Goal: Task Accomplishment & Management: Use online tool/utility

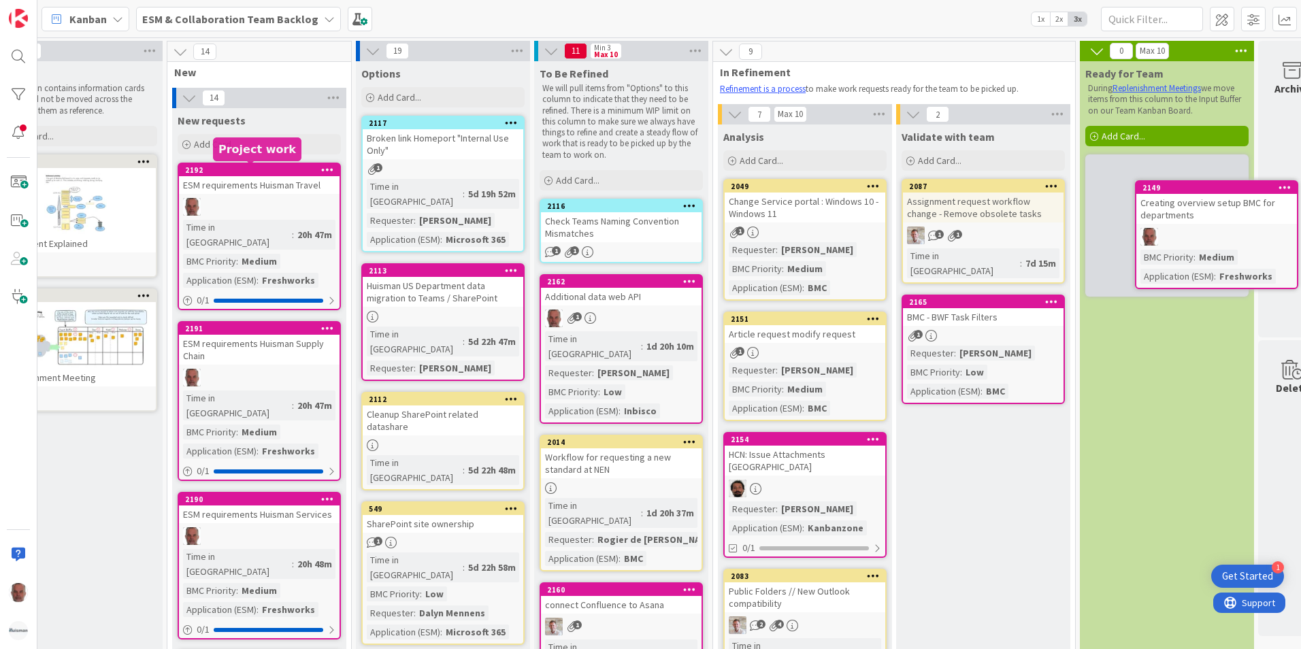
scroll to position [0, 94]
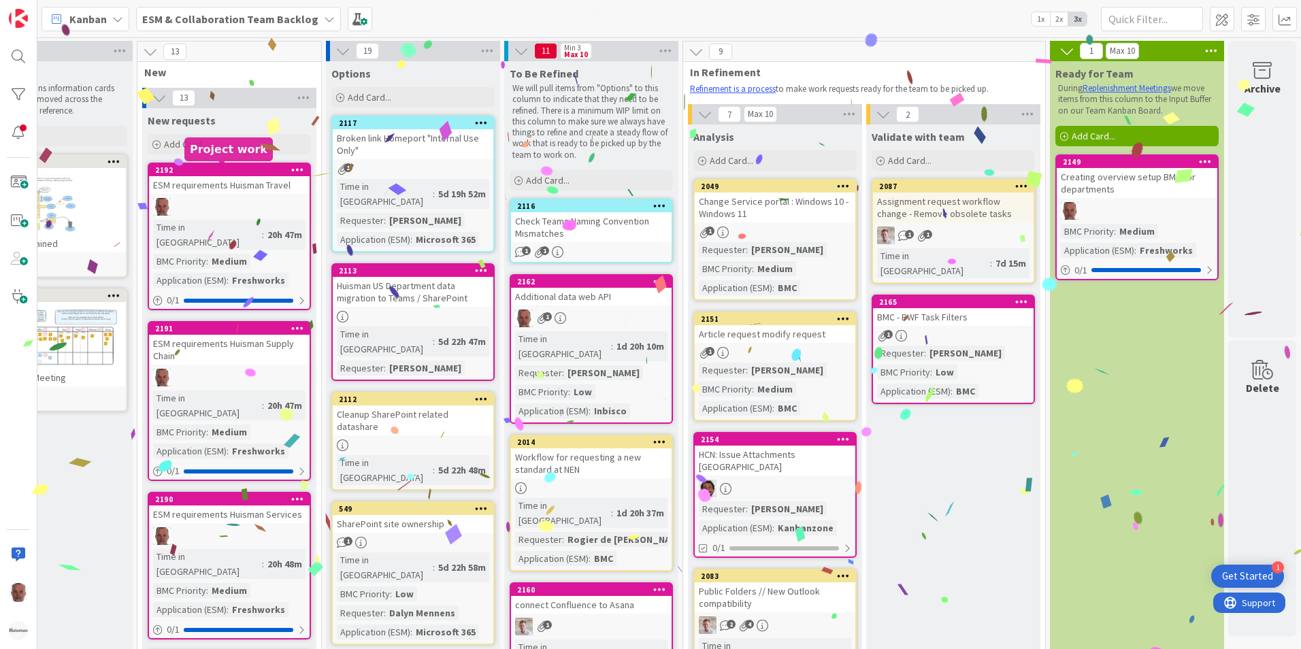
click at [236, 170] on div "2192" at bounding box center [232, 170] width 154 height 10
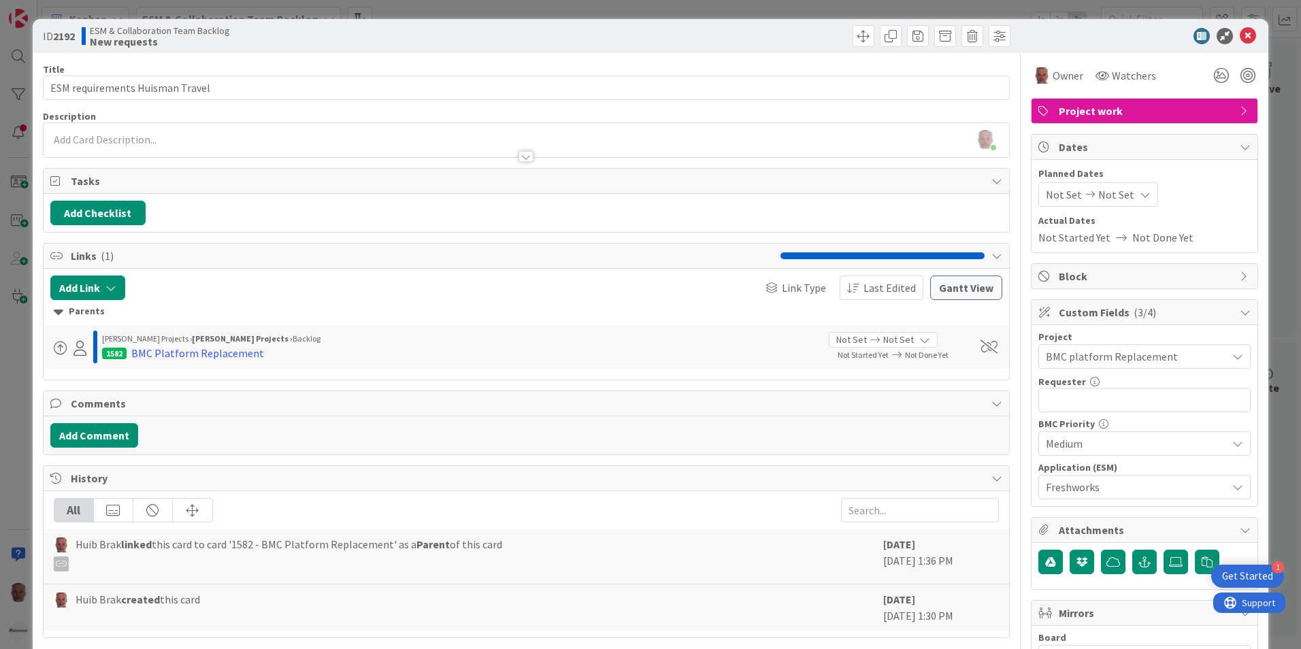
click at [18, 442] on div "ID 2192 ESM & Collaboration Team Backlog New requests Title 31 / 128 ESM requir…" at bounding box center [650, 324] width 1301 height 649
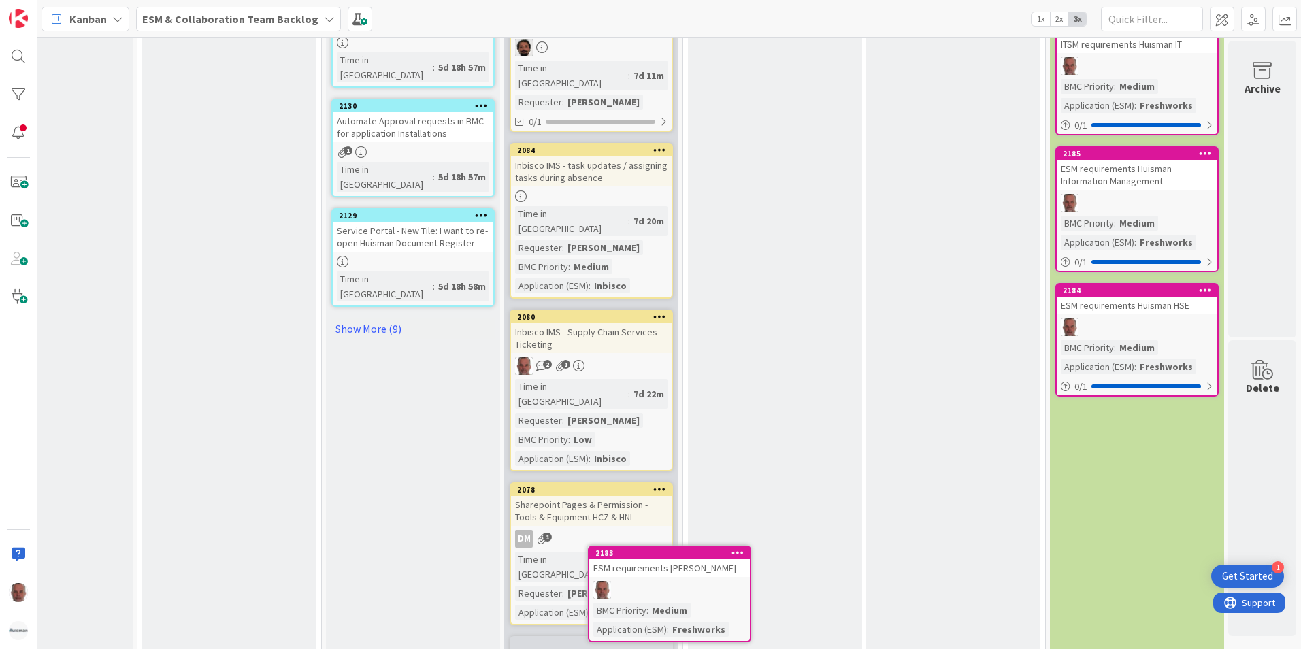
scroll to position [958, 94]
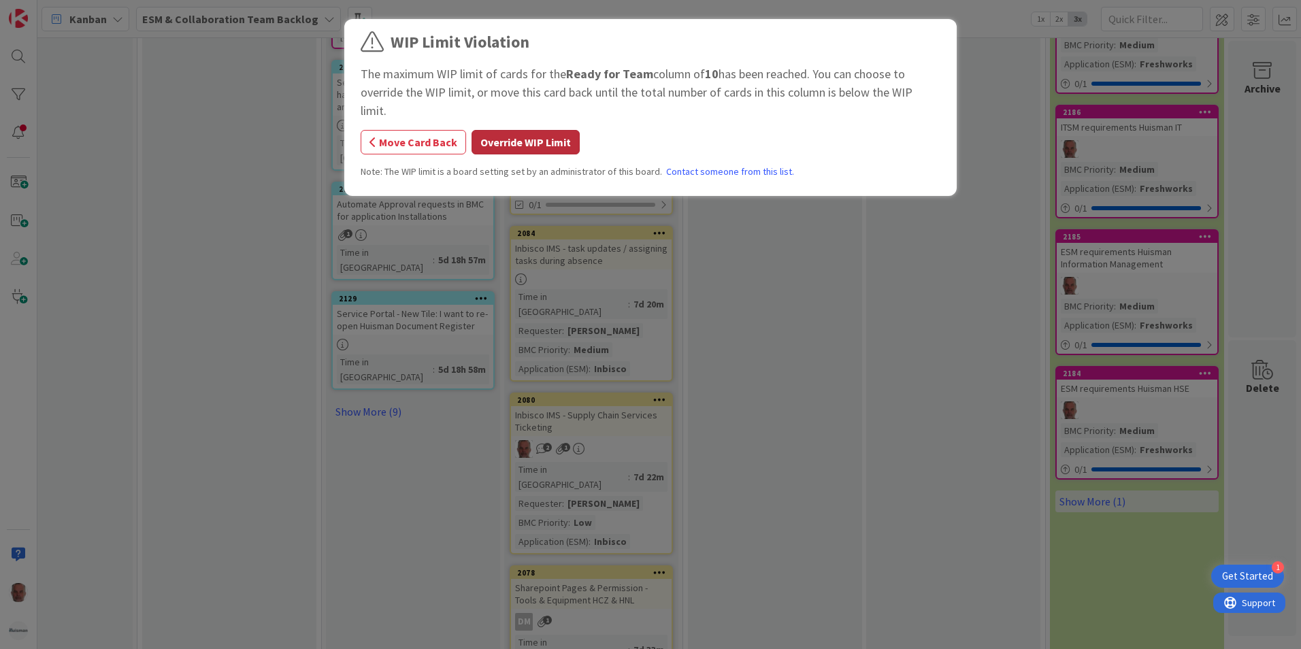
click at [536, 130] on button "Override WIP Limit" at bounding box center [526, 142] width 108 height 24
click at [516, 130] on button "Override WIP Limit" at bounding box center [526, 142] width 108 height 24
click at [514, 130] on button "Override WIP Limit" at bounding box center [526, 142] width 108 height 24
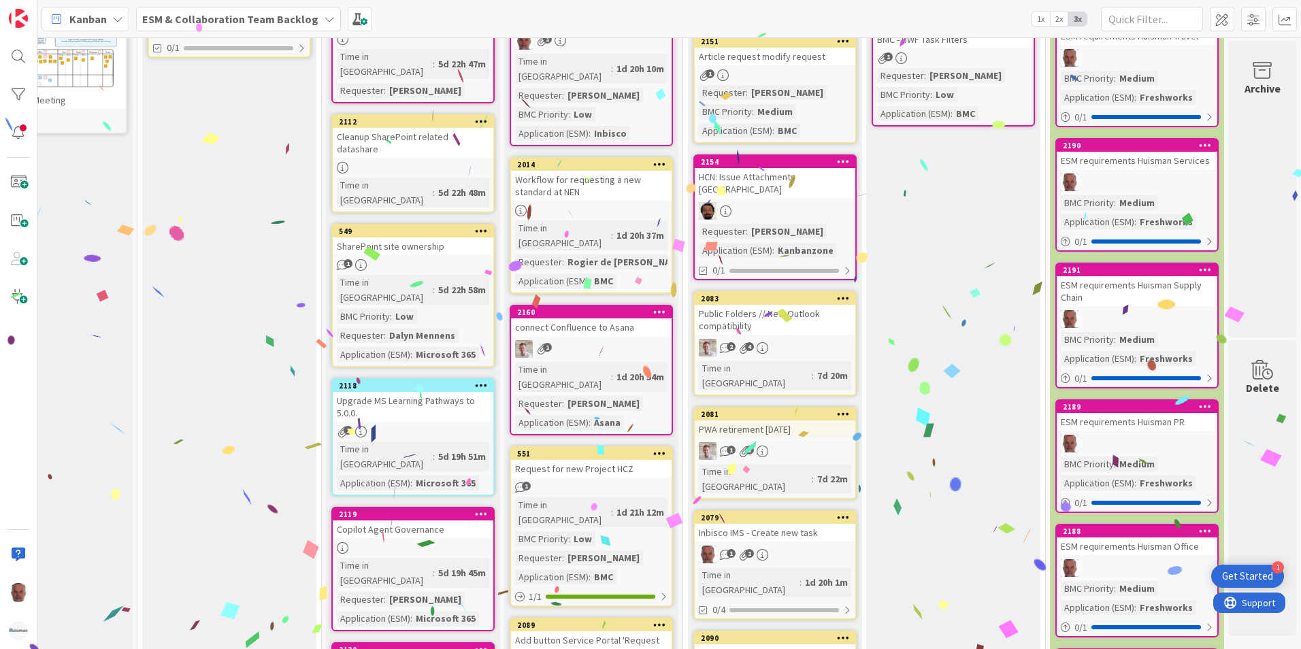
scroll to position [0, 94]
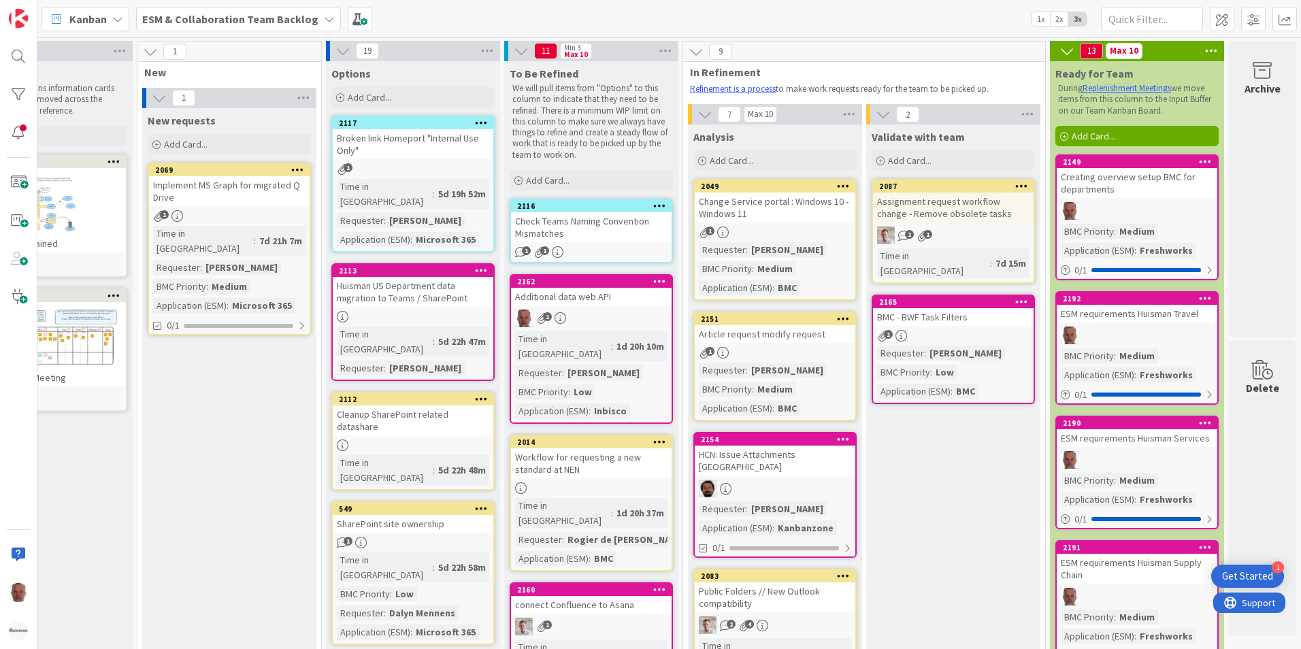
click at [1117, 212] on div at bounding box center [1137, 211] width 161 height 18
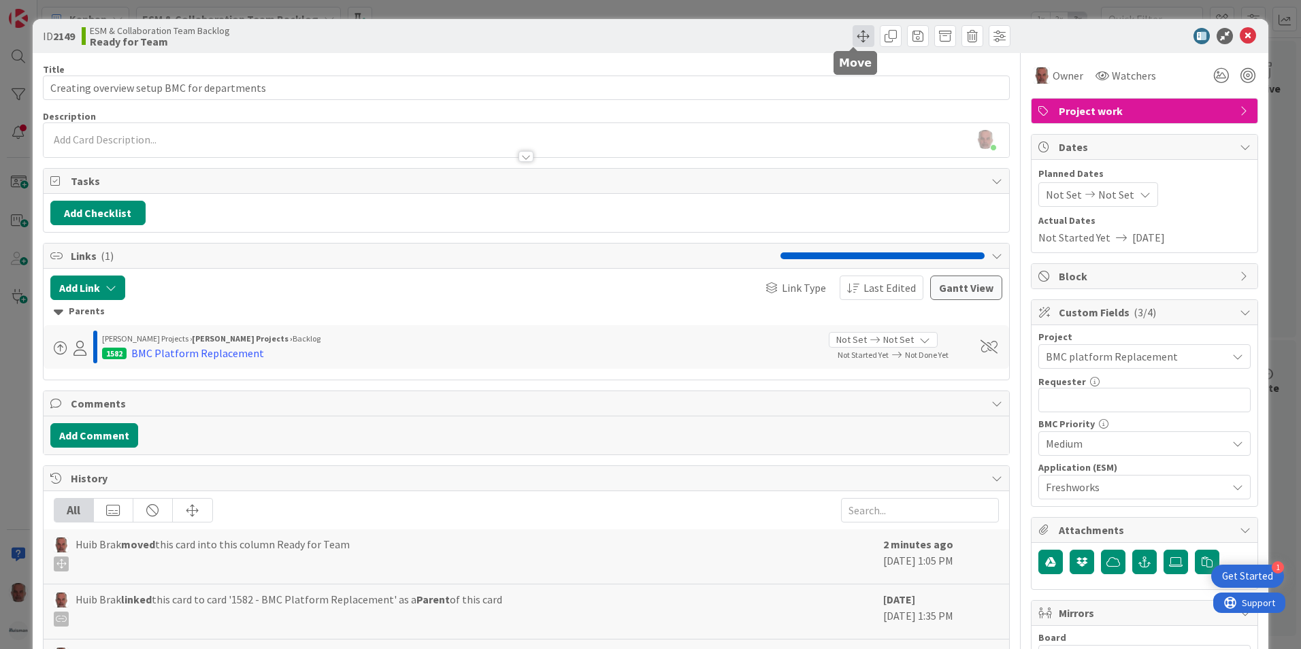
click at [854, 35] on span at bounding box center [864, 36] width 22 height 22
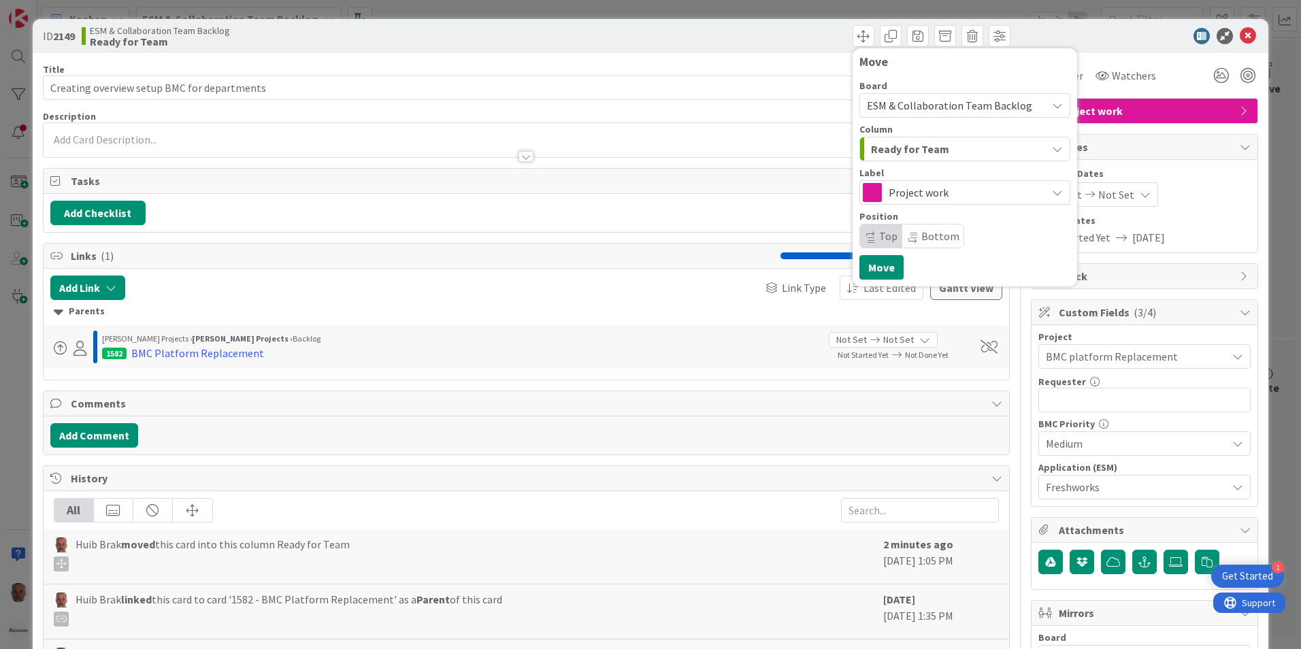
click at [905, 107] on span "ESM & Collaboration Team Backlog" at bounding box center [949, 106] width 165 height 14
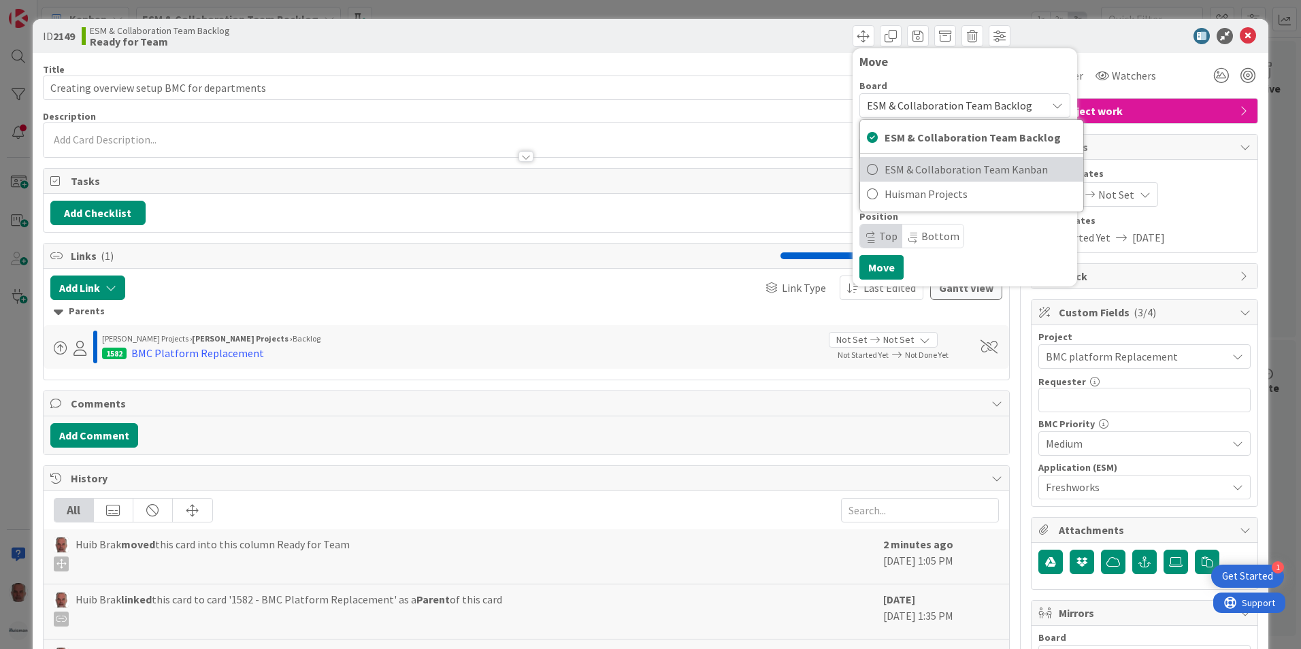
click at [924, 169] on span "ESM & Collaboration Team Kanban" at bounding box center [981, 169] width 192 height 20
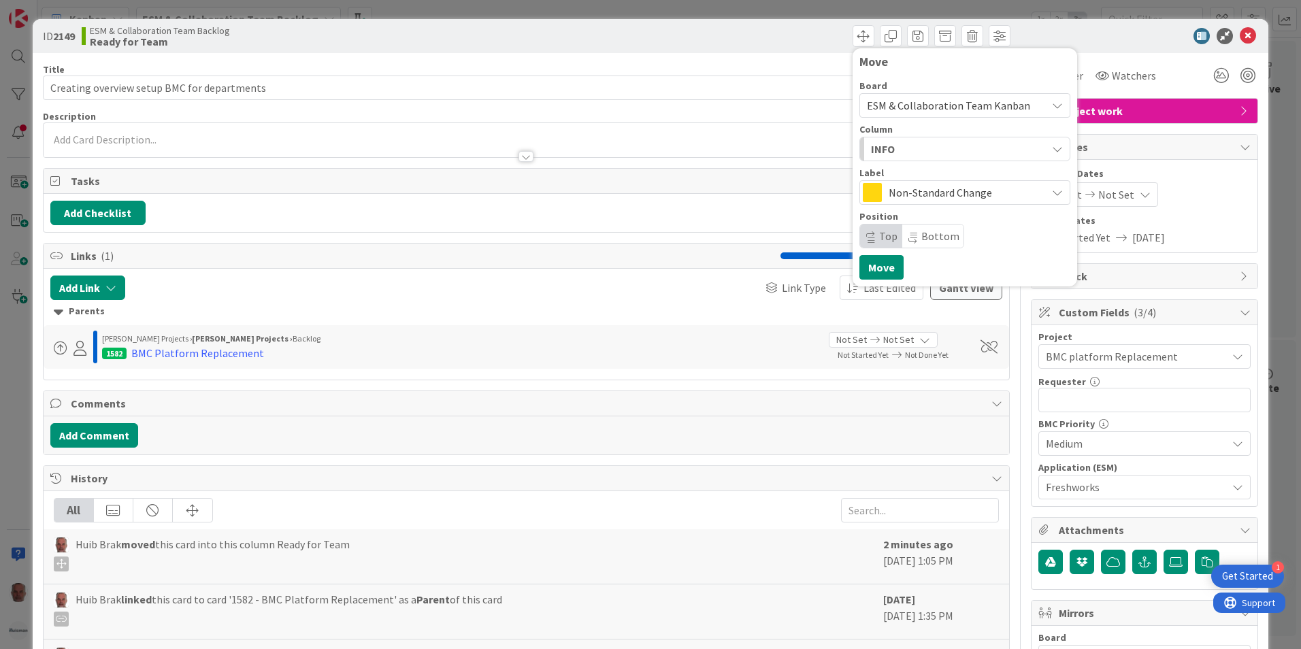
click at [1052, 146] on icon "button" at bounding box center [1057, 149] width 11 height 11
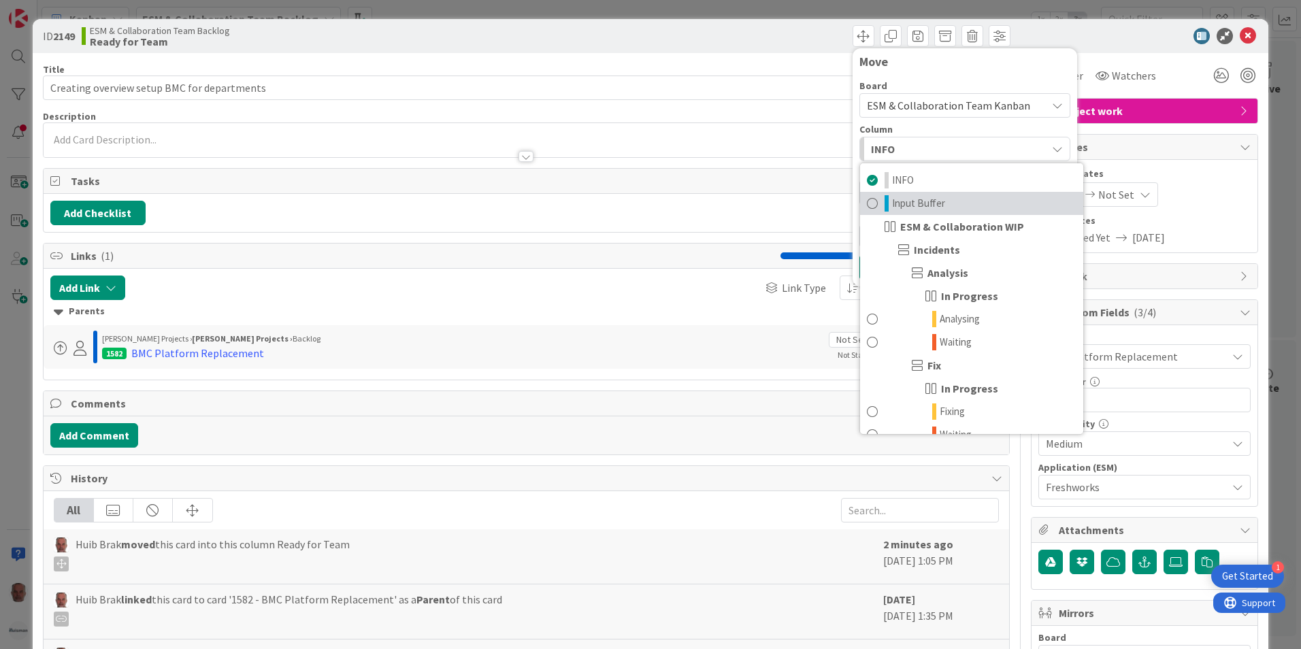
click at [904, 202] on span "Input Buffer" at bounding box center [918, 203] width 53 height 16
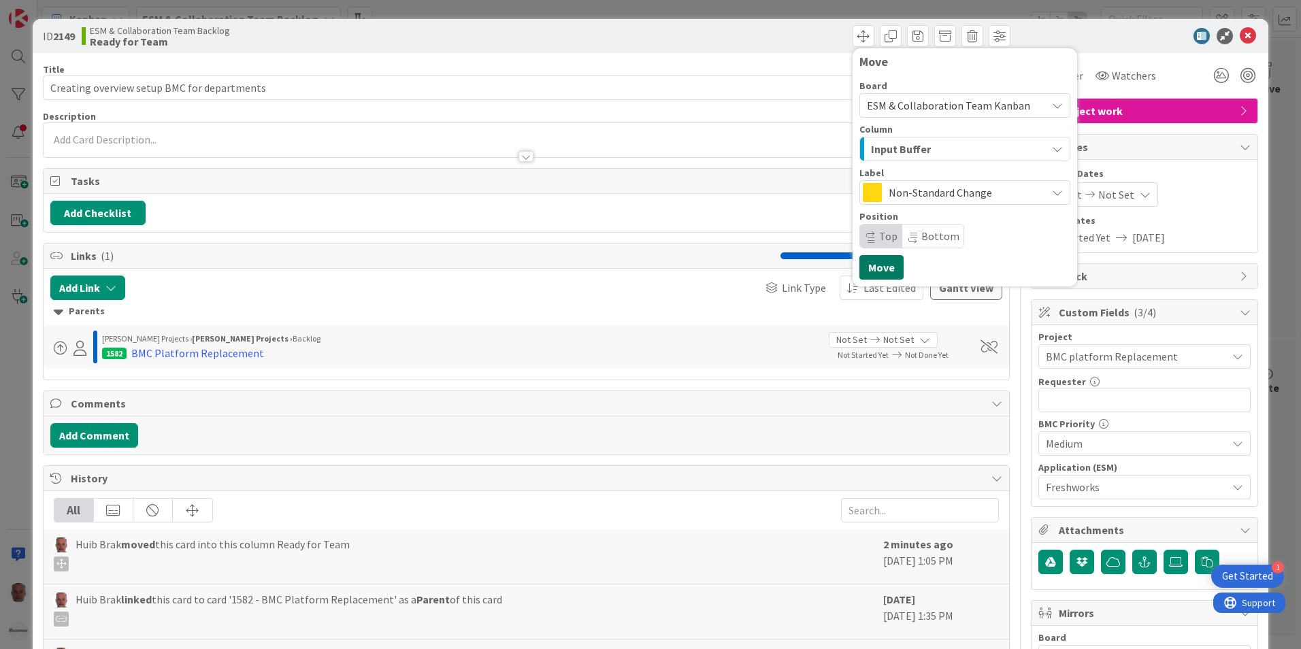
click at [874, 269] on button "Move" at bounding box center [881, 267] width 44 height 24
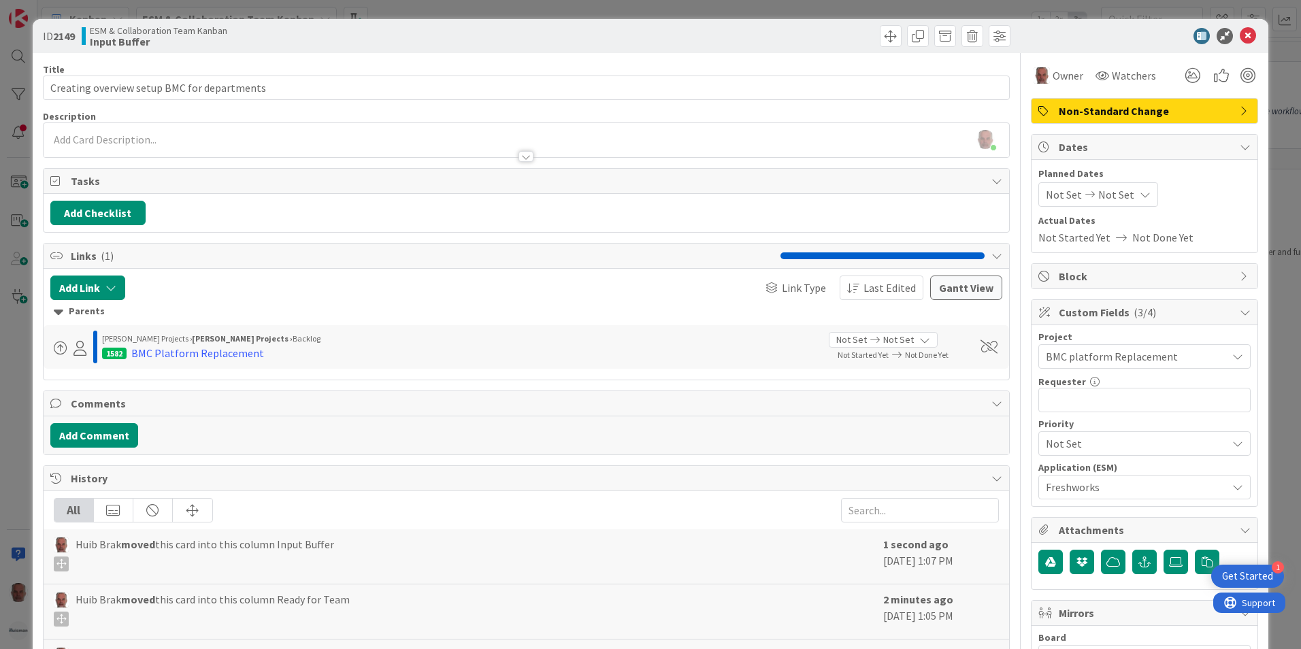
click at [17, 456] on div "ID 2149 ESM & Collaboration Team Kanban Input Buffer Title 43 / 128 Creating ov…" at bounding box center [650, 324] width 1301 height 649
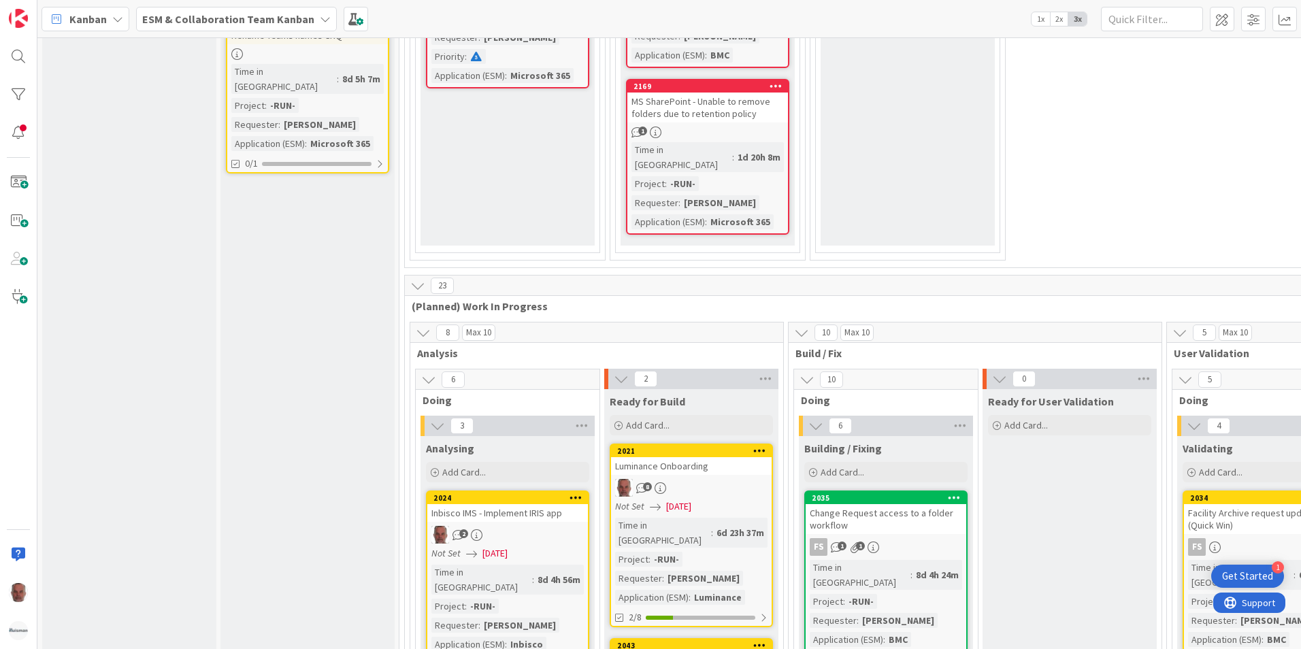
scroll to position [1633, 0]
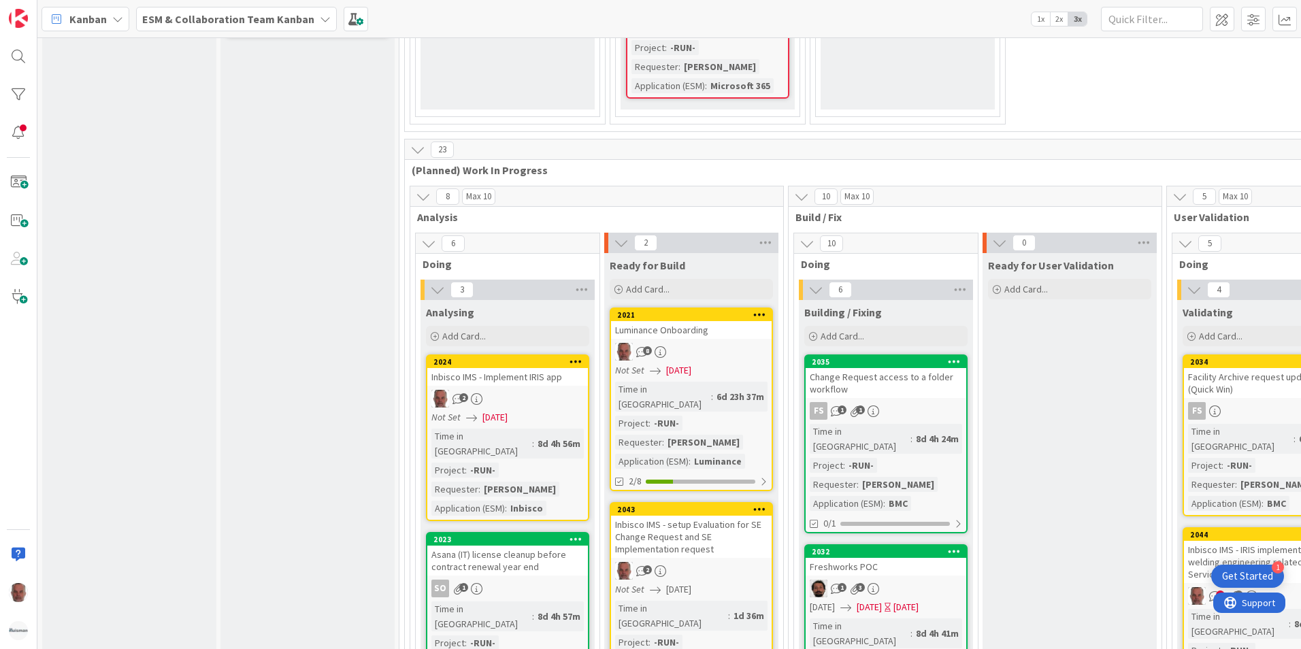
click at [715, 321] on div "Luminance Onboarding" at bounding box center [691, 330] width 161 height 18
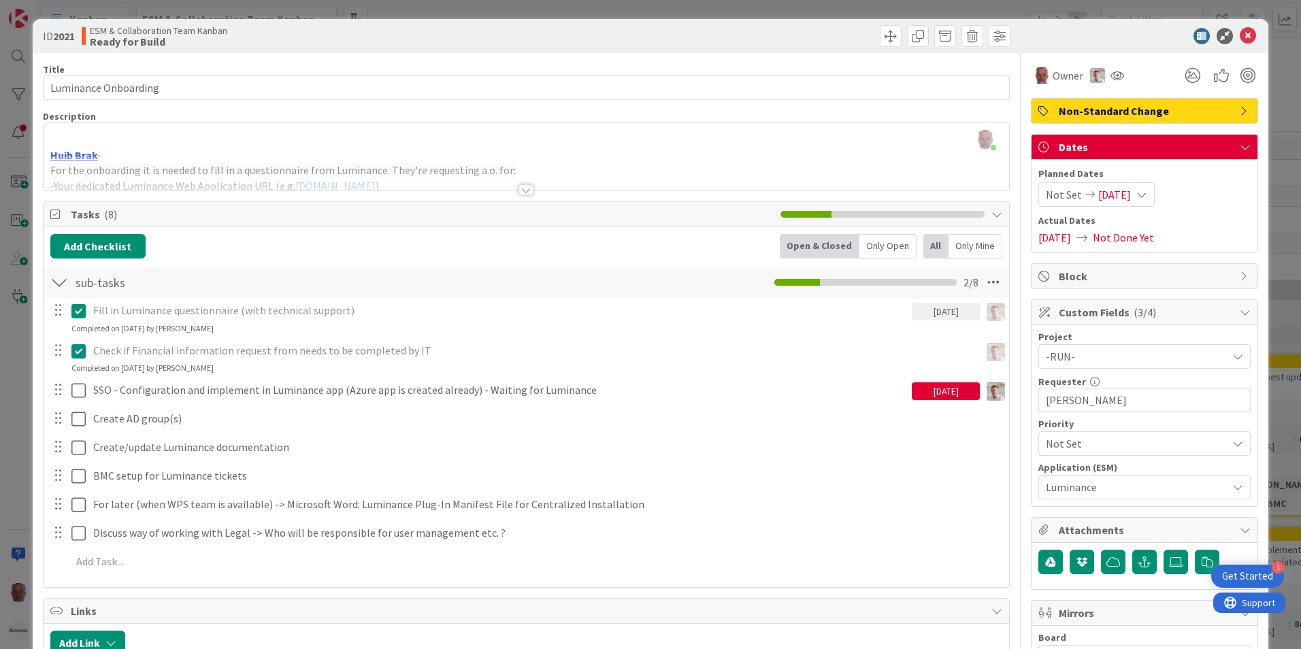
click at [21, 480] on div "ID 2021 ESM & Collaboration Team Kanban Ready for Build Title 20 / 128 Luminanc…" at bounding box center [650, 324] width 1301 height 649
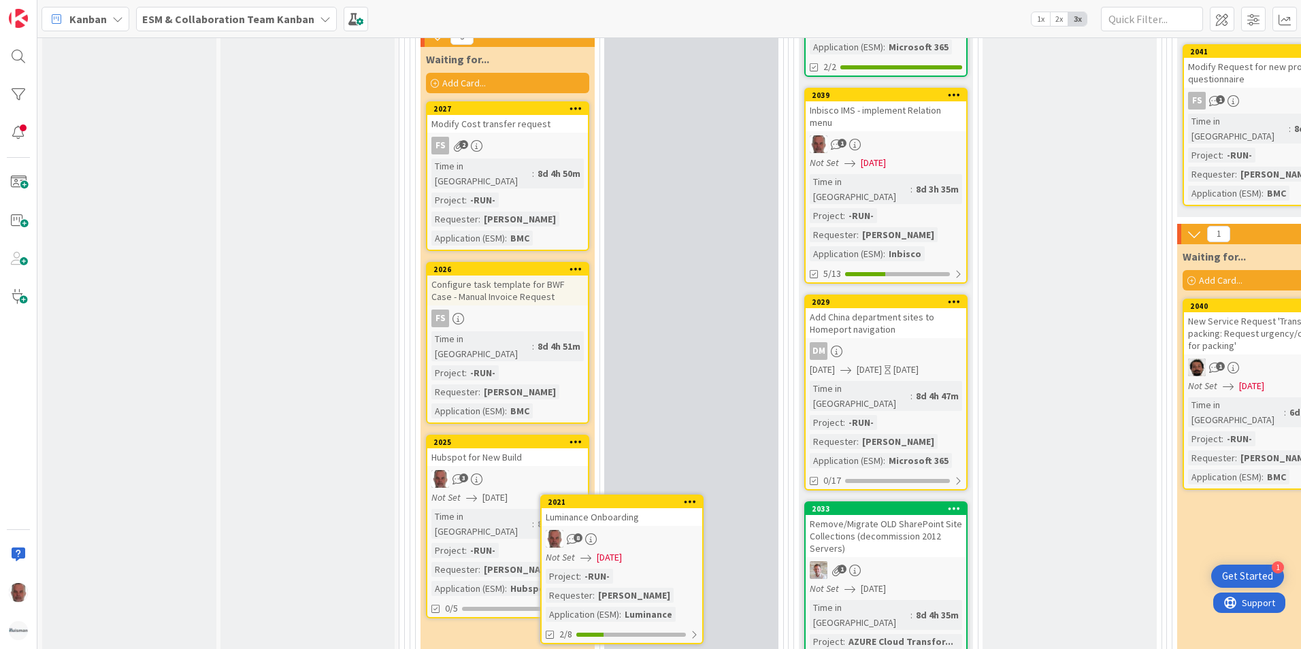
scroll to position [2585, 0]
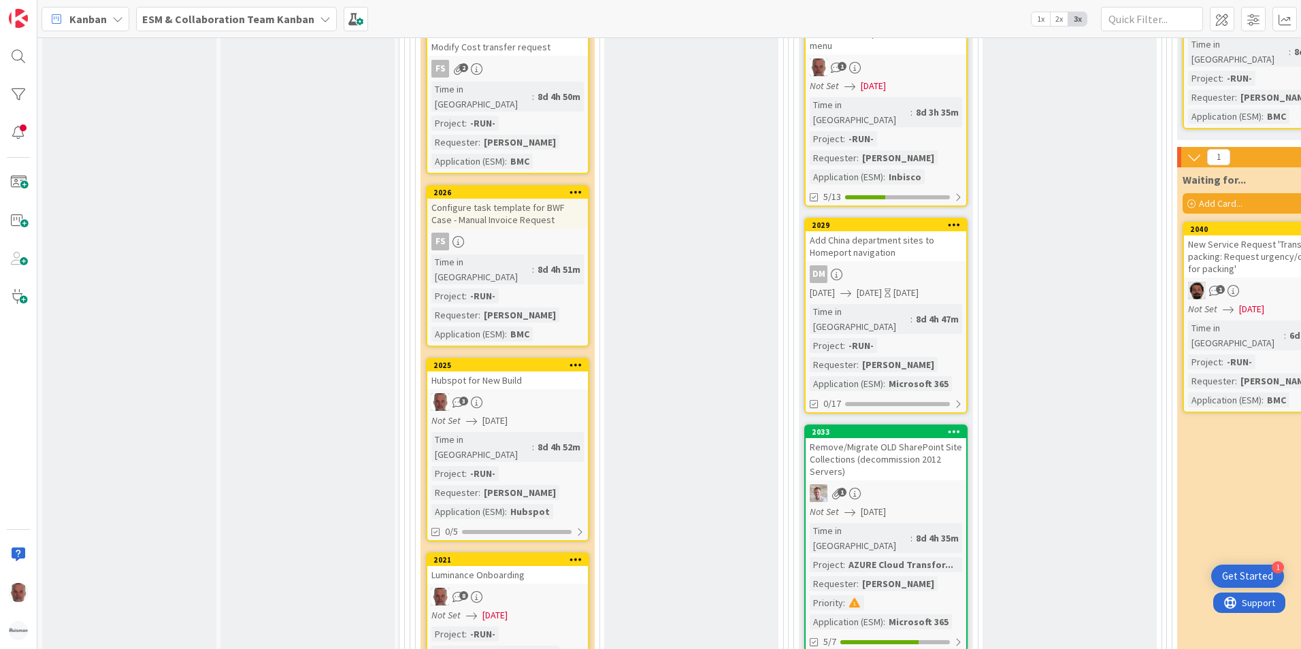
click at [522, 358] on div "2025 Hubspot for New Build 3 Not Set [DATE] Time in Column : 8d 4h 52m Project …" at bounding box center [507, 450] width 163 height 184
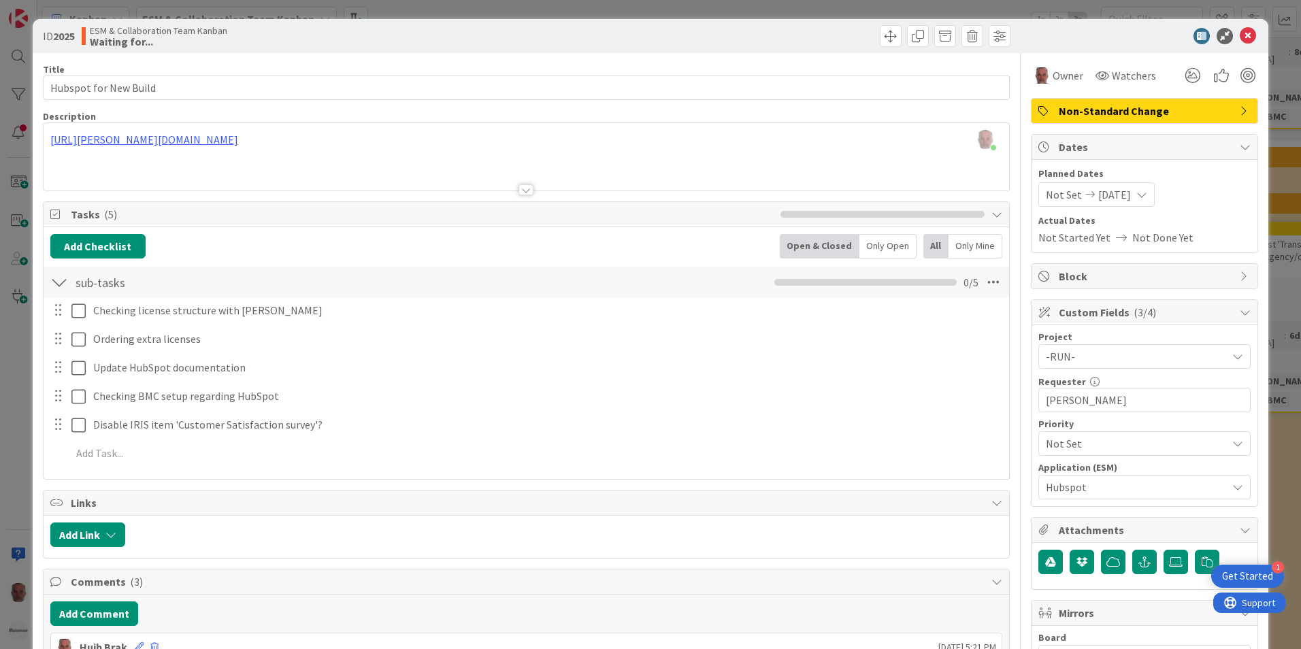
click at [16, 418] on div "ID 2025 ESM & Collaboration Team Kanban Waiting for... Title 22 / 128 Hubspot f…" at bounding box center [650, 324] width 1301 height 649
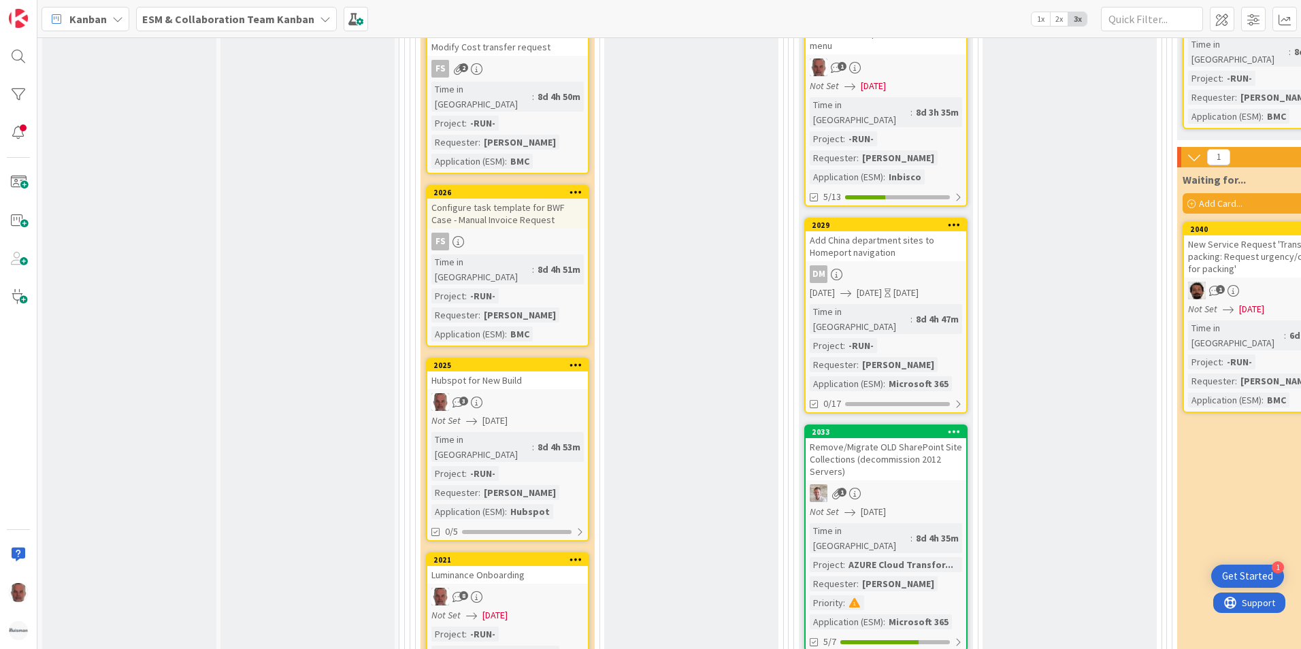
click at [540, 608] on div "Not Set [DATE]" at bounding box center [509, 615] width 157 height 14
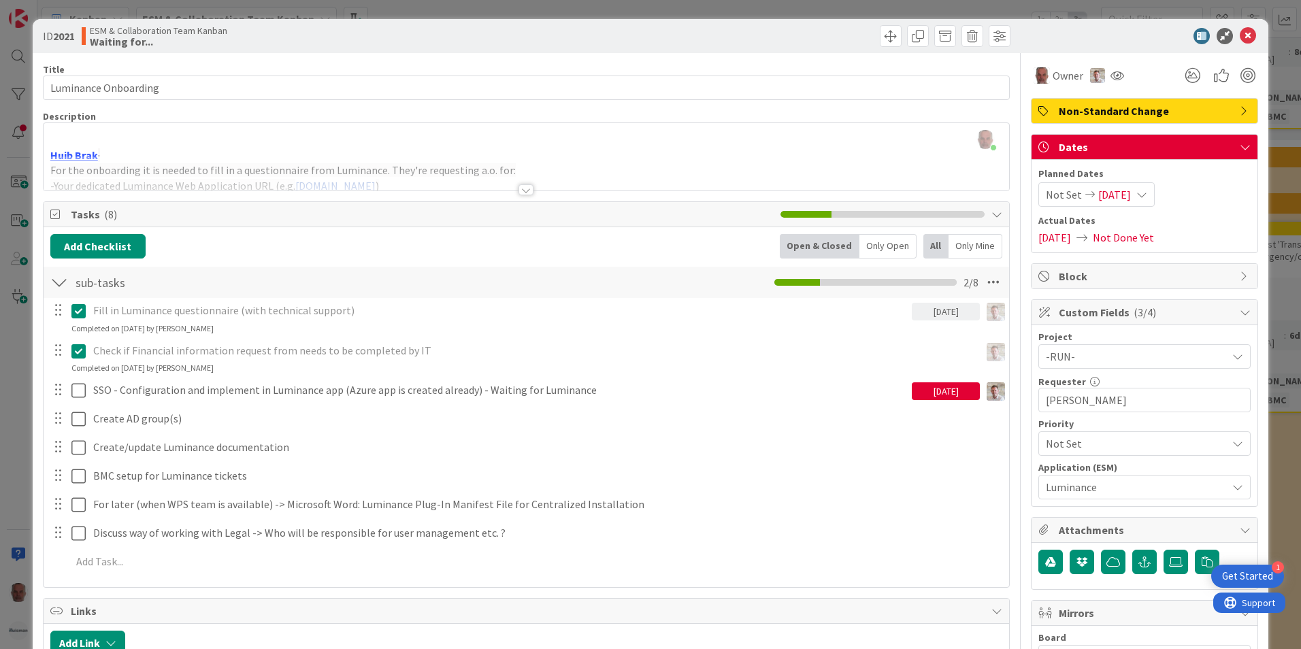
click at [1117, 199] on span "[DATE]" at bounding box center [1114, 194] width 33 height 16
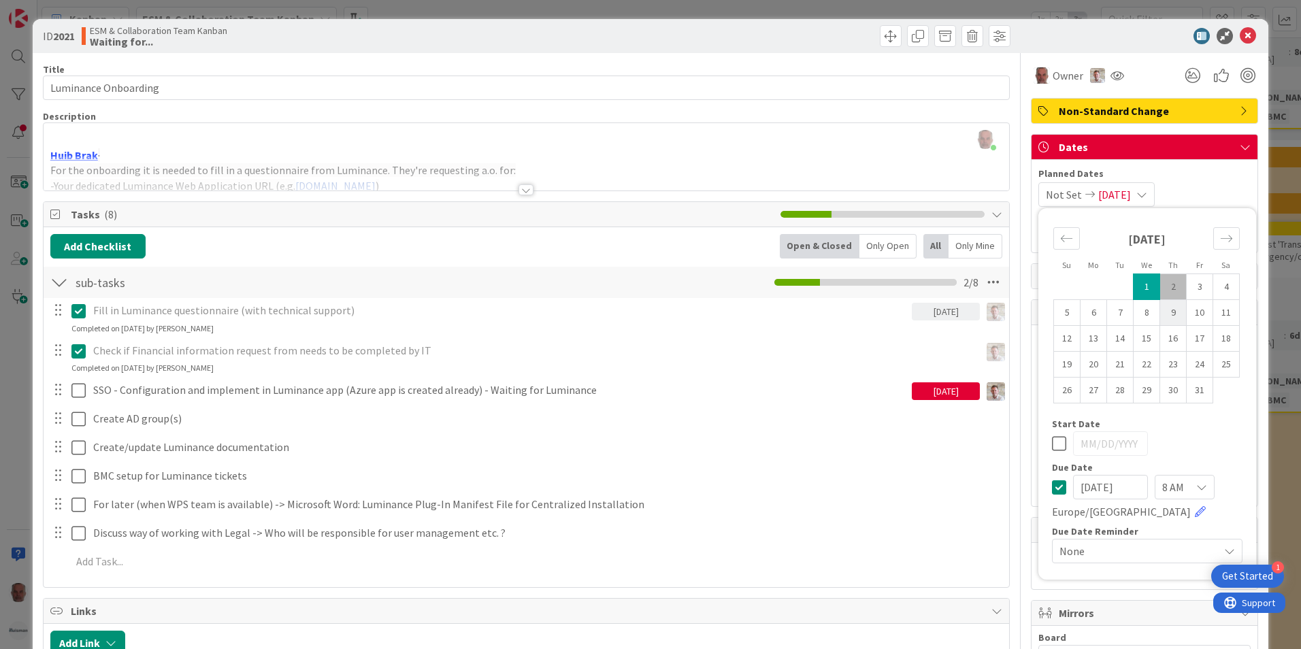
click at [1160, 314] on td "9" at bounding box center [1173, 313] width 27 height 26
type input "[DATE]"
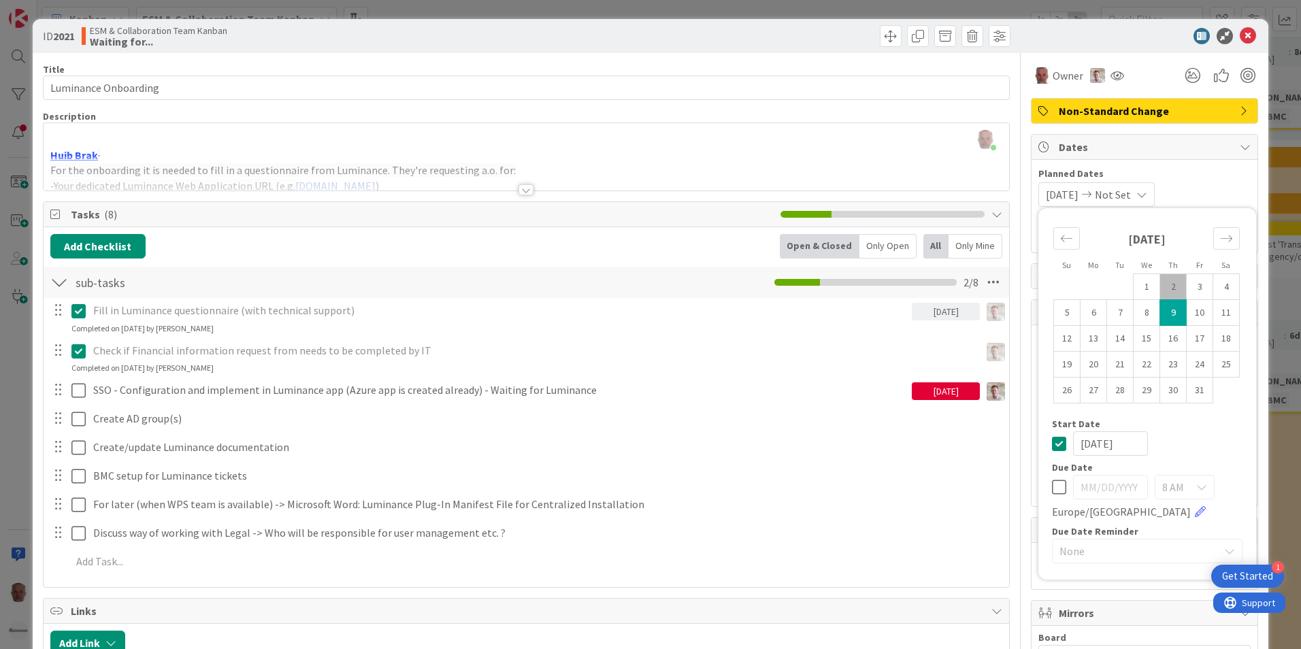
click at [1052, 489] on icon at bounding box center [1059, 487] width 14 height 16
type input "[DATE]"
click at [1052, 443] on icon at bounding box center [1059, 443] width 14 height 16
click at [1162, 312] on td "9" at bounding box center [1173, 313] width 27 height 26
type input "[DATE]"
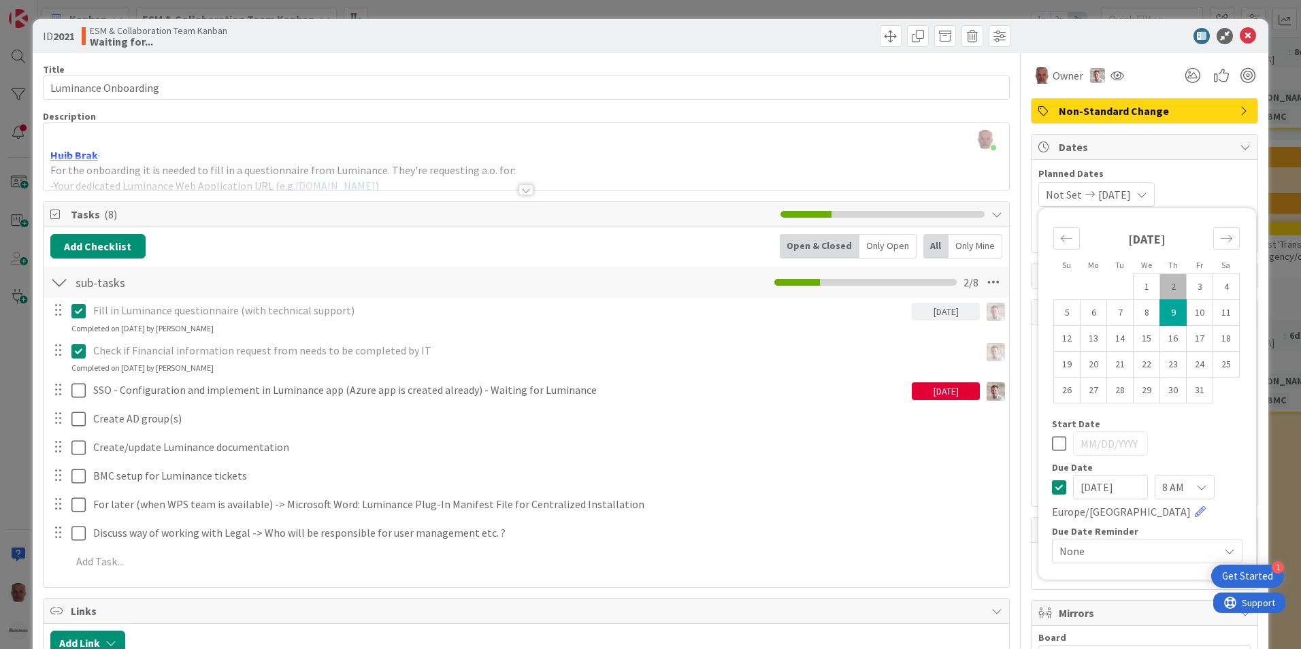
click at [17, 394] on div "ID 2021 ESM & Collaboration Team Kanban Waiting for... Title 20 / 128 Luminance…" at bounding box center [650, 324] width 1301 height 649
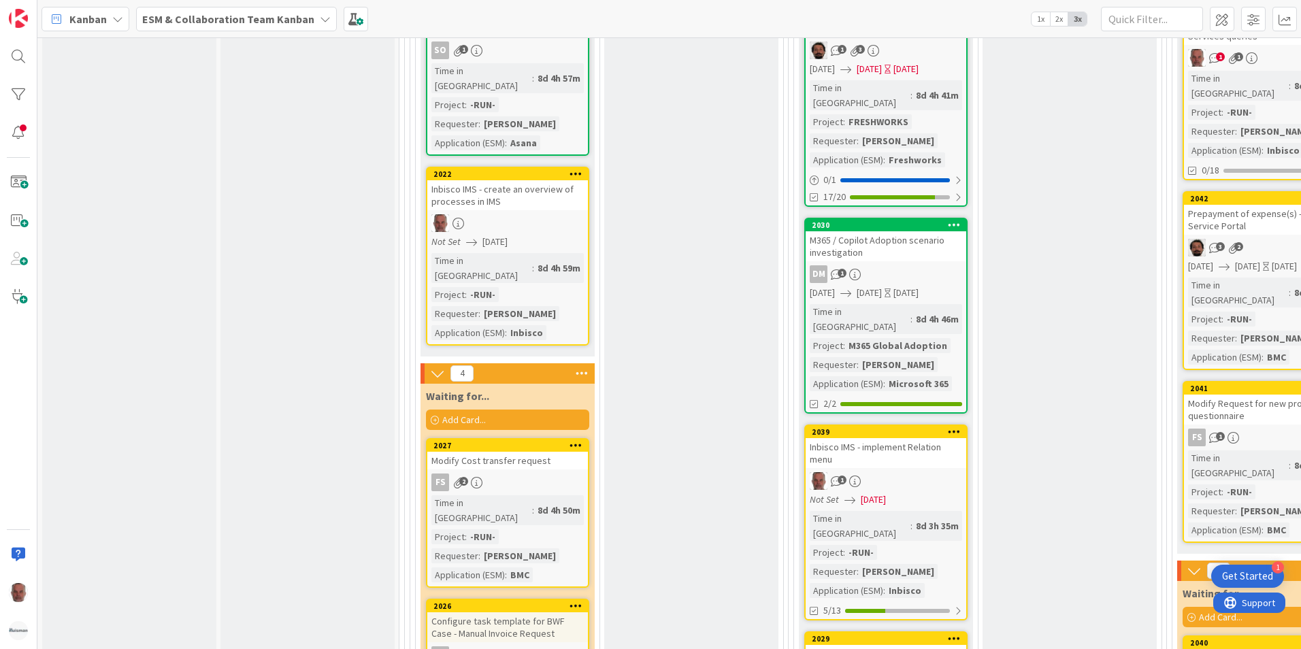
scroll to position [2177, 0]
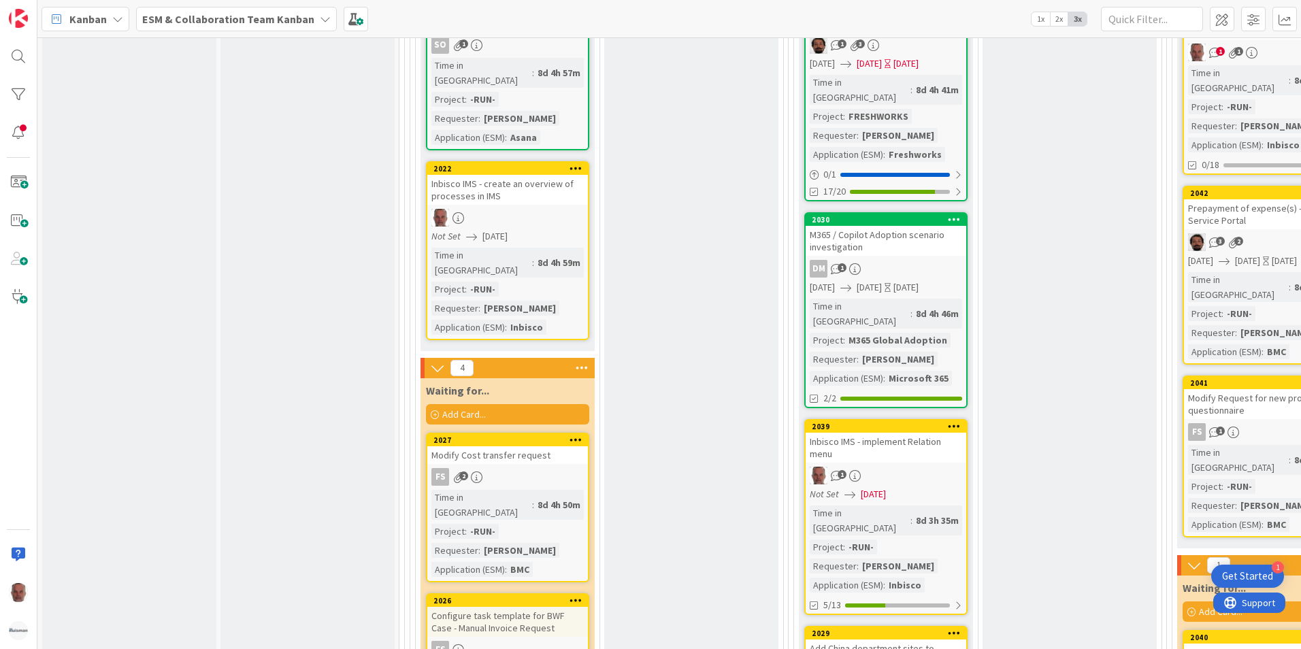
click at [908, 433] on div "Inbisco IMS - implement Relation menu" at bounding box center [886, 448] width 161 height 30
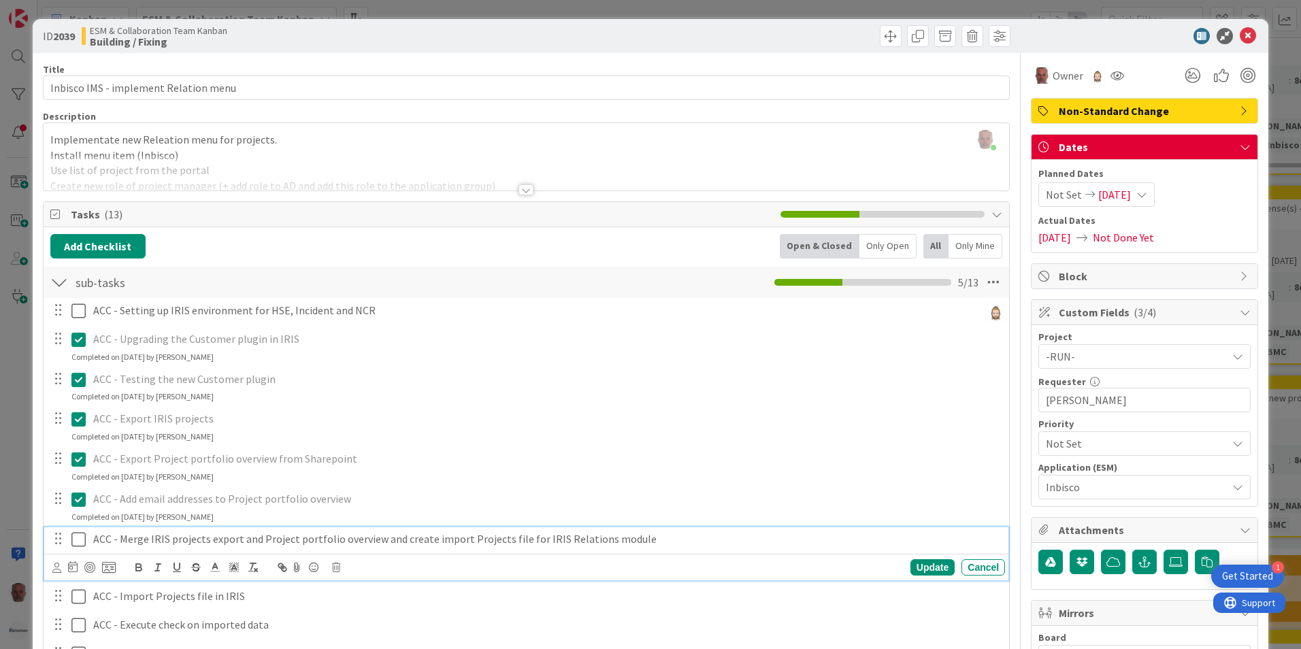
click at [247, 541] on p "ACC - Merge IRIS projects export and Project portfolio overview and create impo…" at bounding box center [546, 539] width 906 height 16
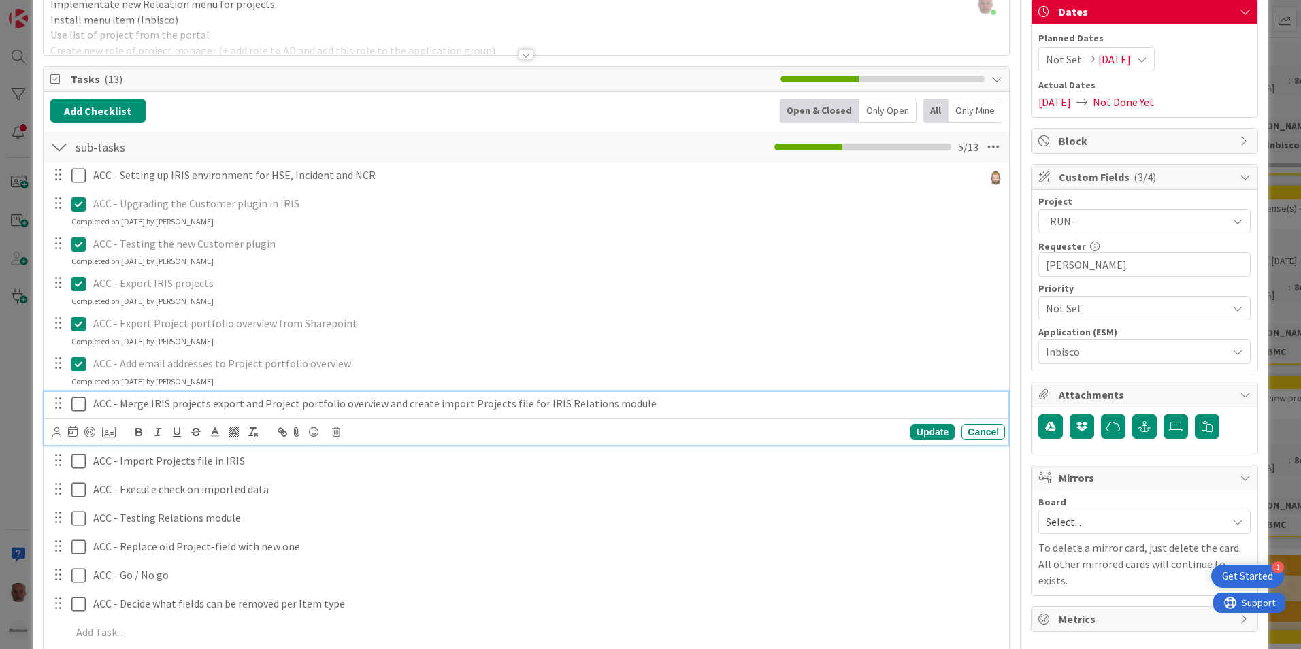
scroll to position [136, 0]
click at [467, 406] on p "ACC - Merge IRIS projects export and Project portfolio overview and create impo…" at bounding box center [546, 403] width 906 height 16
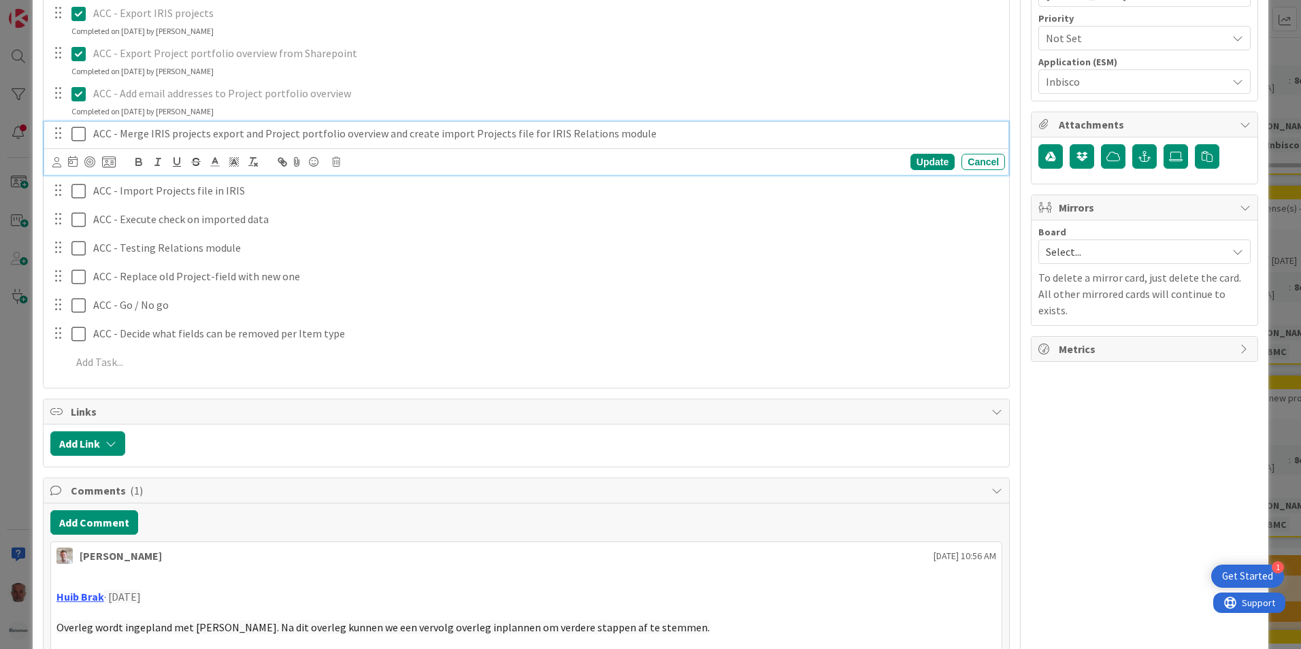
scroll to position [408, 0]
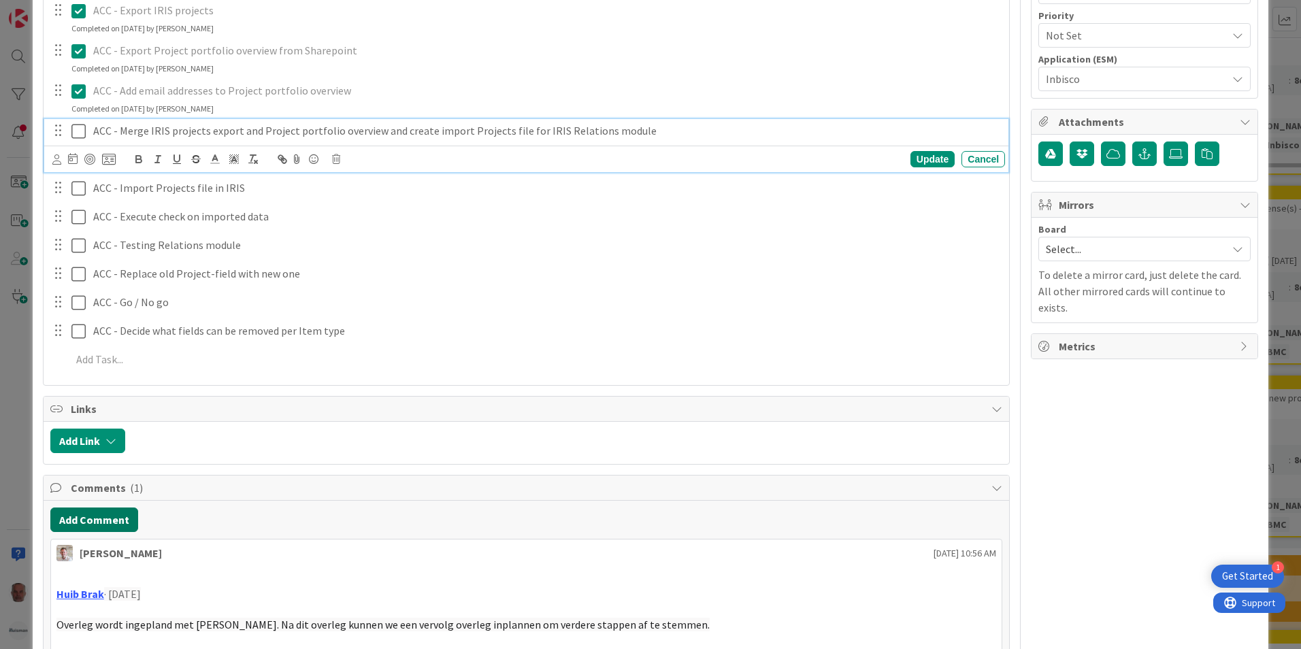
click at [105, 514] on button "Add Comment" at bounding box center [94, 520] width 88 height 24
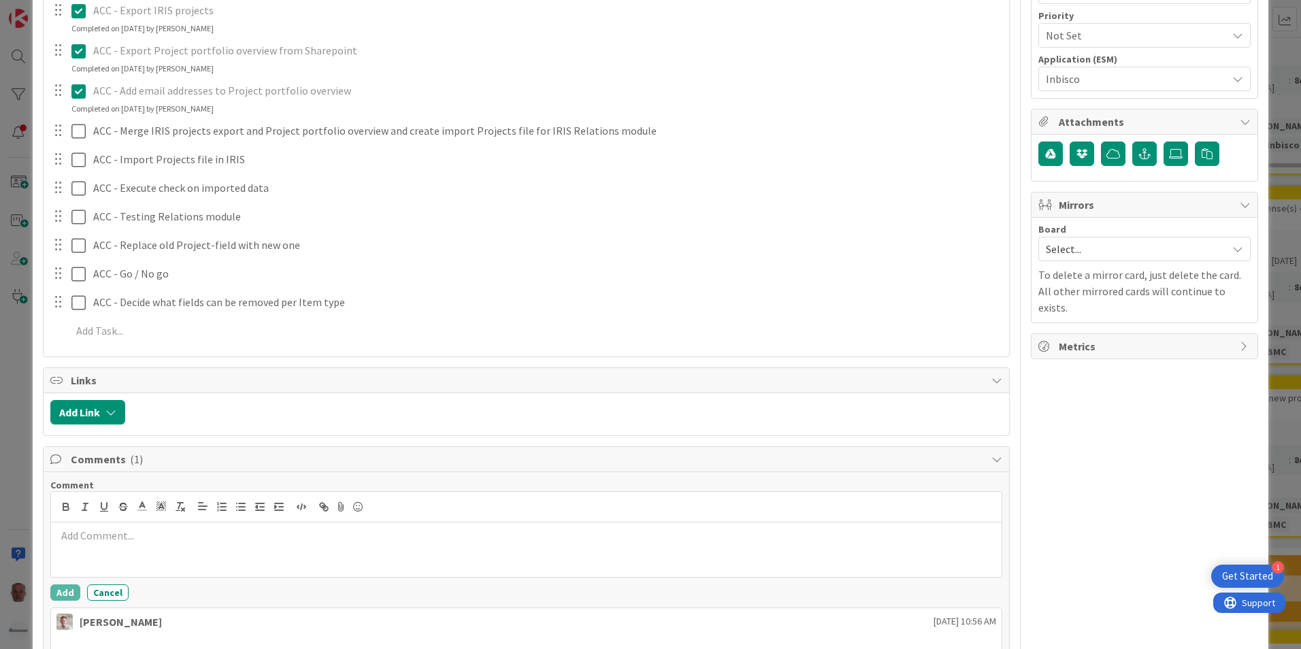
click at [188, 544] on div at bounding box center [526, 550] width 951 height 54
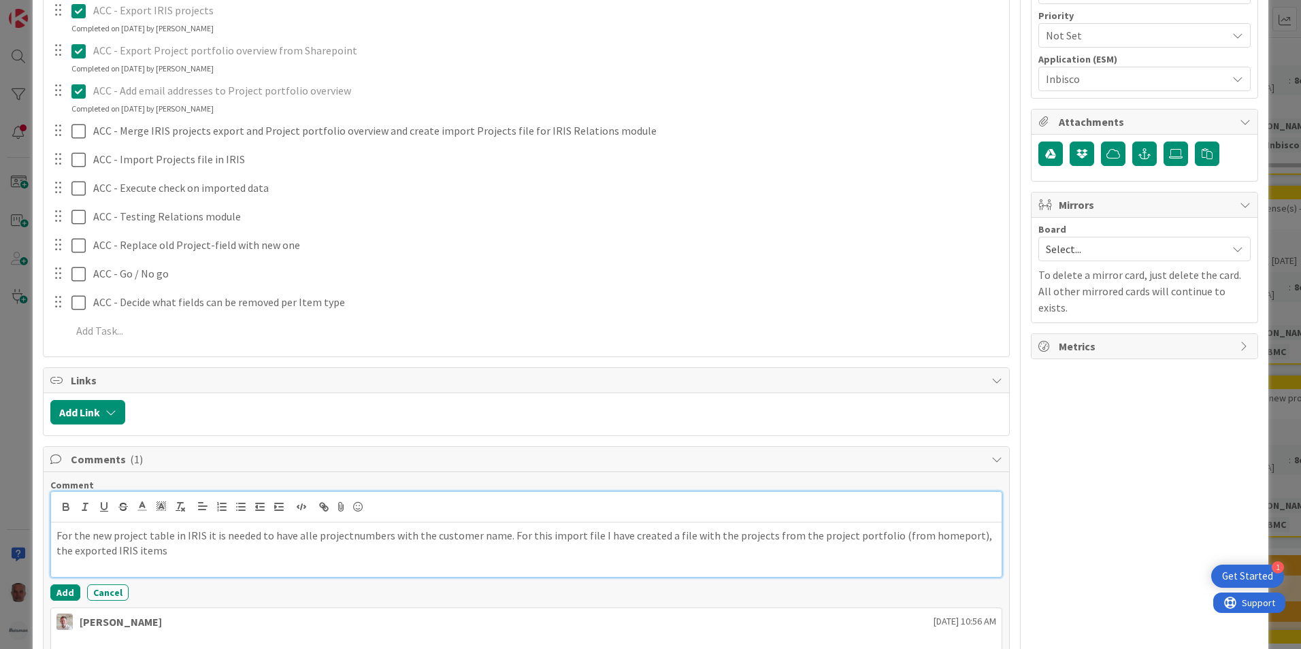
click at [754, 536] on p "For the new project table in IRIS it is needed to have alle projectnumbers with…" at bounding box center [526, 543] width 940 height 31
click at [247, 551] on p "For the new project table in IRIS it is needed to have alle projectnumbers with…" at bounding box center [526, 543] width 940 height 31
click at [697, 536] on p "For the new project table in IRIS it is needed to have alle projectnumbers with…" at bounding box center [526, 543] width 940 height 31
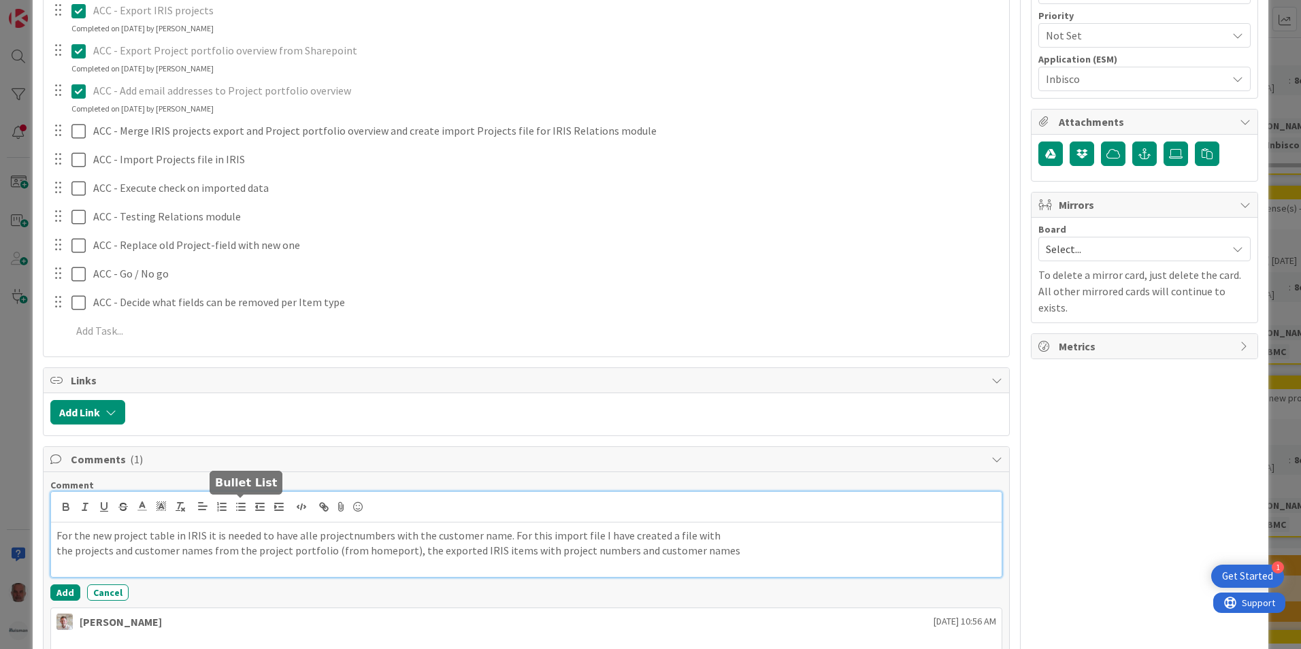
click at [240, 504] on line "button" at bounding box center [242, 504] width 6 height 0
click at [440, 550] on li "the projects and customer names from the project portfolio (from homeport), the…" at bounding box center [534, 551] width 923 height 16
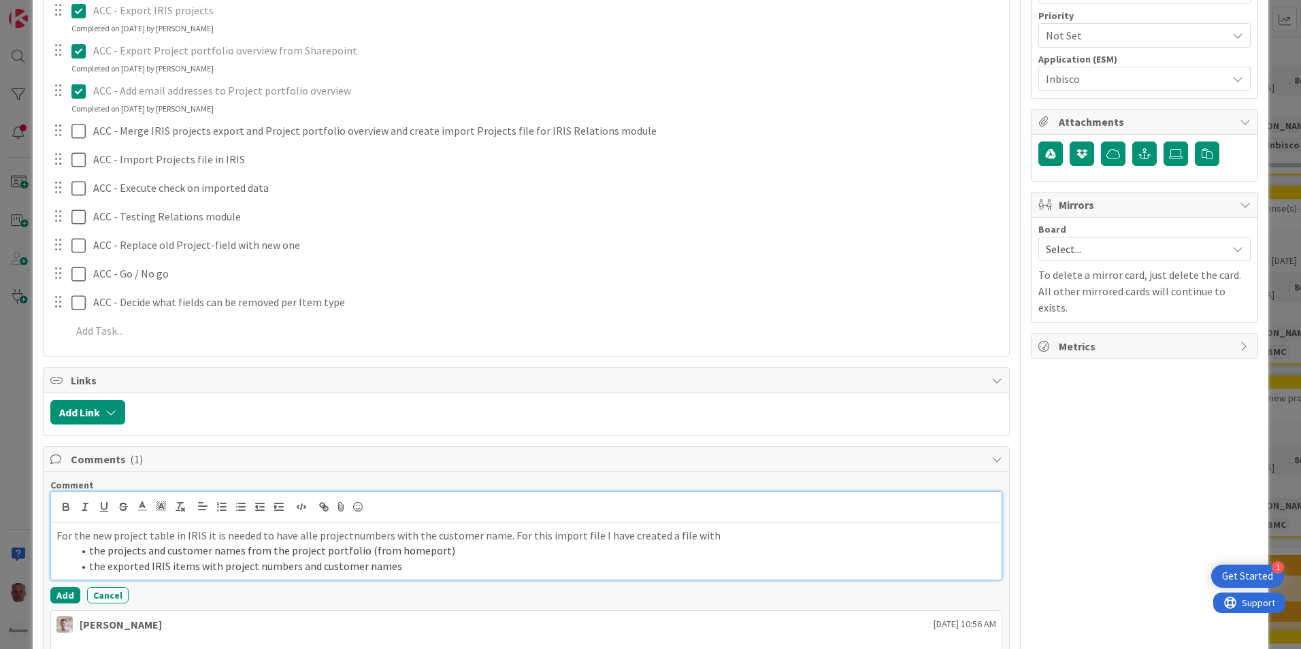
click at [400, 568] on li "the exported IRIS items with project numbers and customer names" at bounding box center [534, 567] width 923 height 16
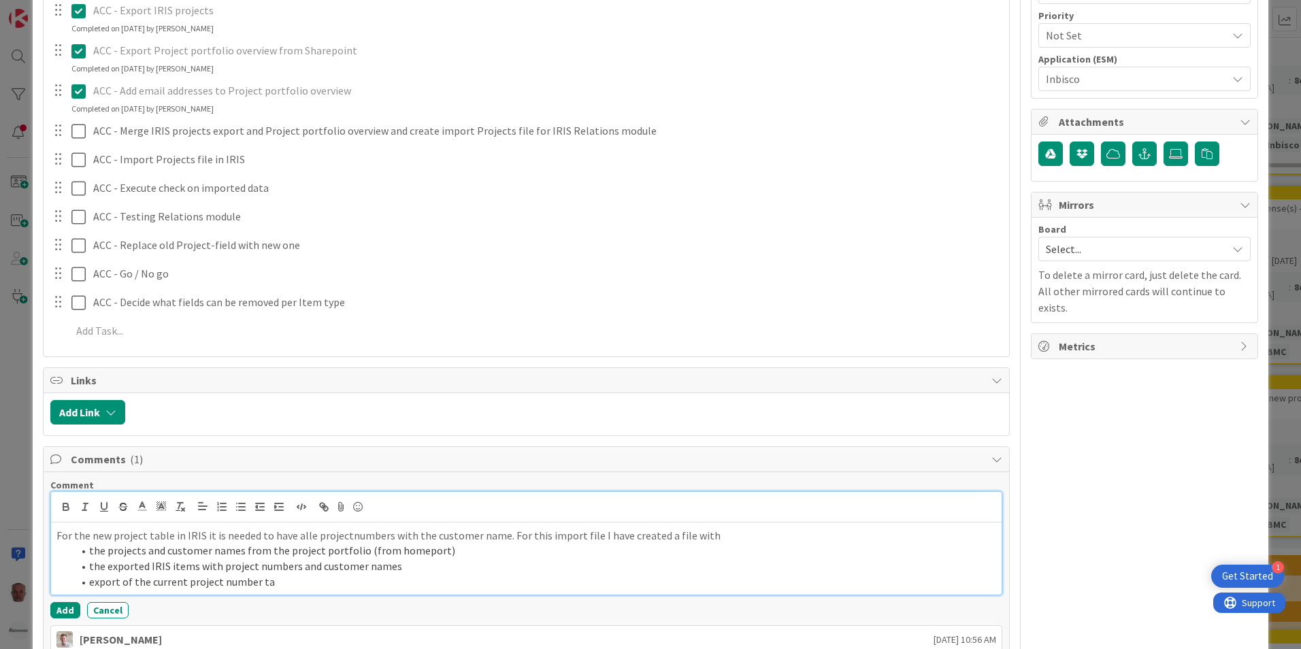
click at [344, 536] on p "For the new project table in IRIS it is needed to have alle projectnumbers with…" at bounding box center [526, 536] width 940 height 16
click at [253, 582] on li "export of the current project number ta" at bounding box center [534, 582] width 923 height 16
click at [182, 582] on li "export of the current project numbers ta" at bounding box center [534, 582] width 923 height 16
click at [230, 584] on li "export of the current IRIS table project numbers ta" at bounding box center [534, 582] width 923 height 16
click at [355, 578] on li "export of the current IRIS table with project numbers ta" at bounding box center [534, 582] width 923 height 16
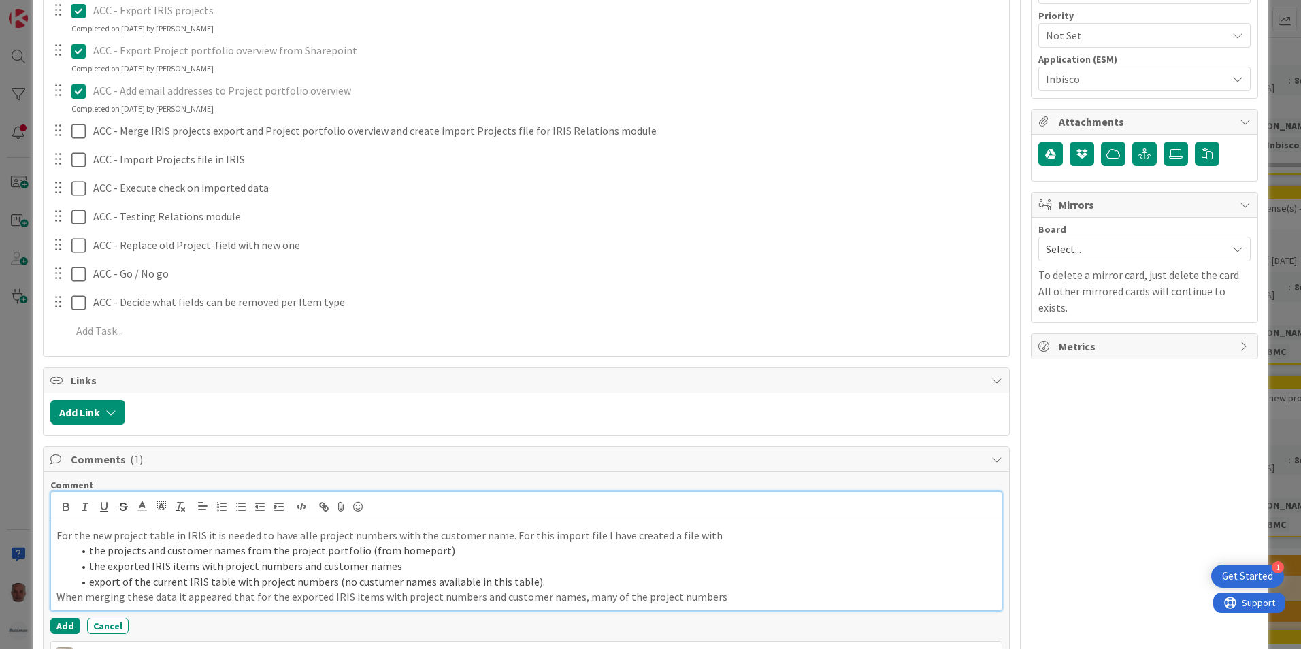
click at [249, 597] on p "When merging these data it appeared that for the exported IRIS items with proje…" at bounding box center [526, 597] width 940 height 16
click at [374, 598] on p "When merging these data it appeared that for the exported IRIS items with proje…" at bounding box center [526, 597] width 940 height 16
click at [606, 597] on p "When merging these data it appeared that for the exported IRIS items (with proj…" at bounding box center [526, 597] width 940 height 16
click at [578, 596] on p "When merging these data it appeared that for the exported IRIS items (with proj…" at bounding box center [526, 597] width 940 height 16
drag, startPoint x: 711, startPoint y: 597, endPoint x: 762, endPoint y: 597, distance: 51.0
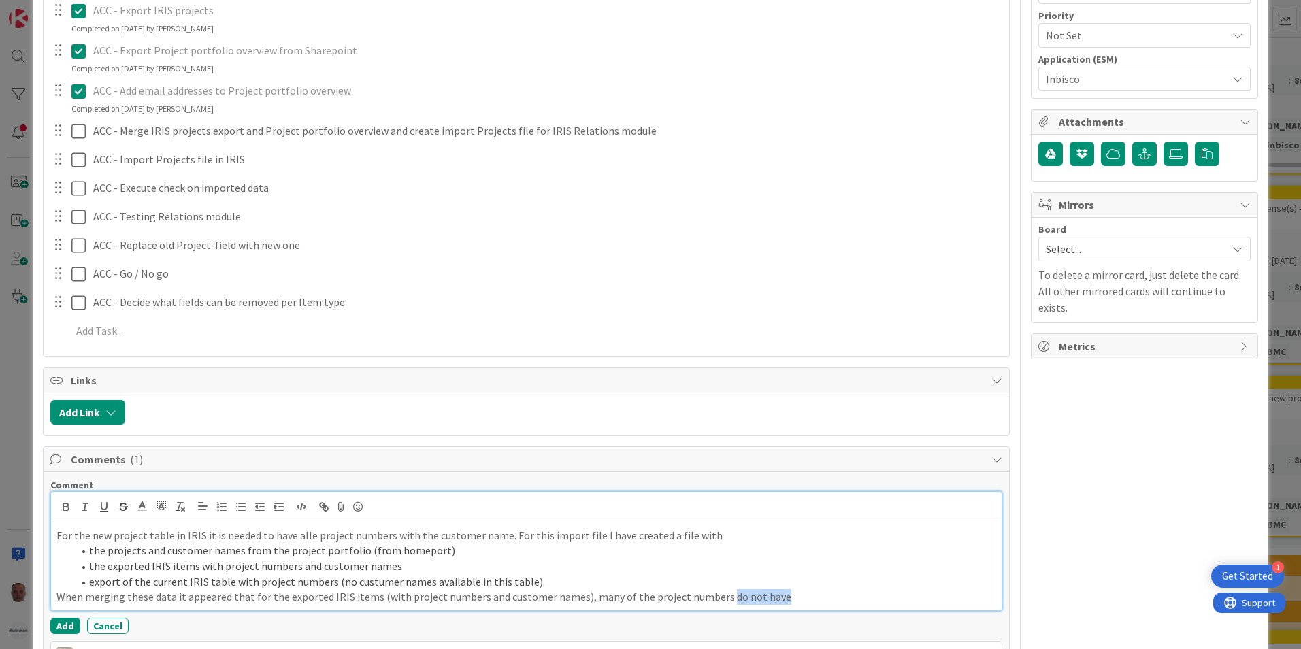
click at [762, 597] on p "When merging these data it appeared that for the exported IRIS items (with proj…" at bounding box center [526, 597] width 940 height 16
click at [578, 598] on p "When merging these data it appeared that for the exported IRIS items (with proj…" at bounding box center [526, 597] width 940 height 16
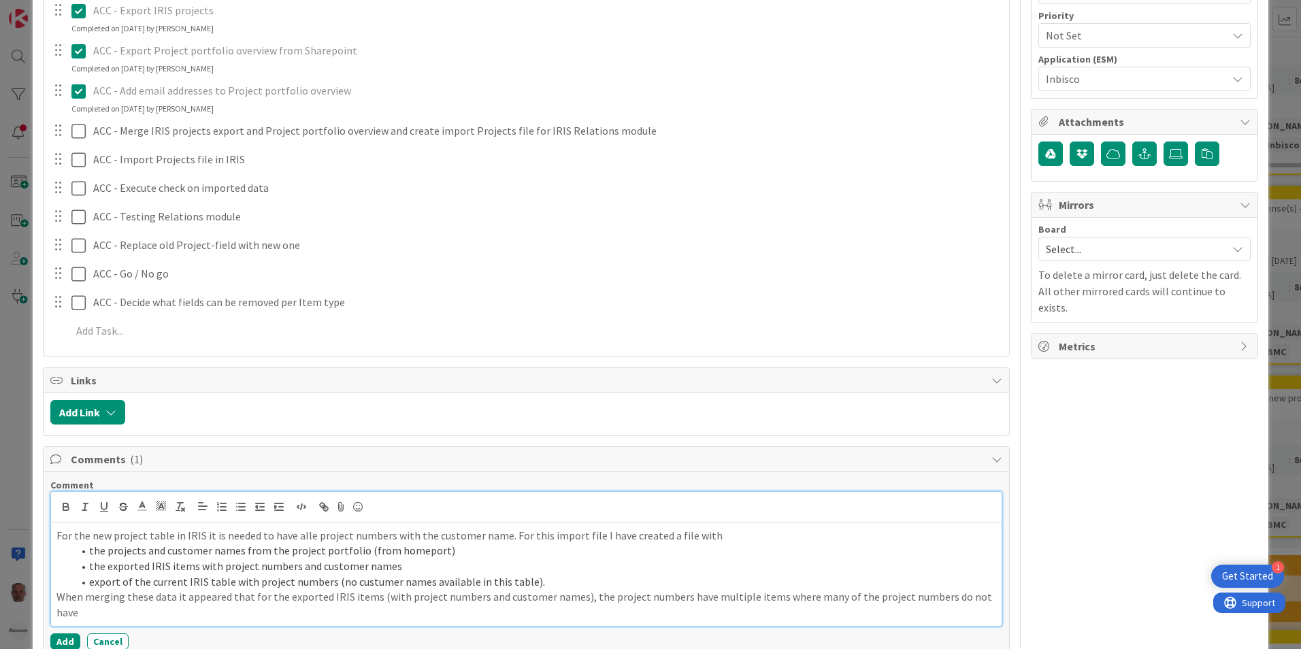
click at [671, 595] on p "When merging these data it appeared that for the exported IRIS items (with proj…" at bounding box center [526, 604] width 940 height 31
click at [764, 597] on p "When merging these data it appeared that for the exported IRIS items (with proj…" at bounding box center [526, 604] width 940 height 31
drag, startPoint x: 382, startPoint y: 612, endPoint x: 478, endPoint y: 614, distance: 95.3
click at [478, 614] on p "When merging these data it appeared that for the exported IRIS items (with proj…" at bounding box center [526, 604] width 940 height 31
drag, startPoint x: 670, startPoint y: 612, endPoint x: 434, endPoint y: 620, distance: 235.6
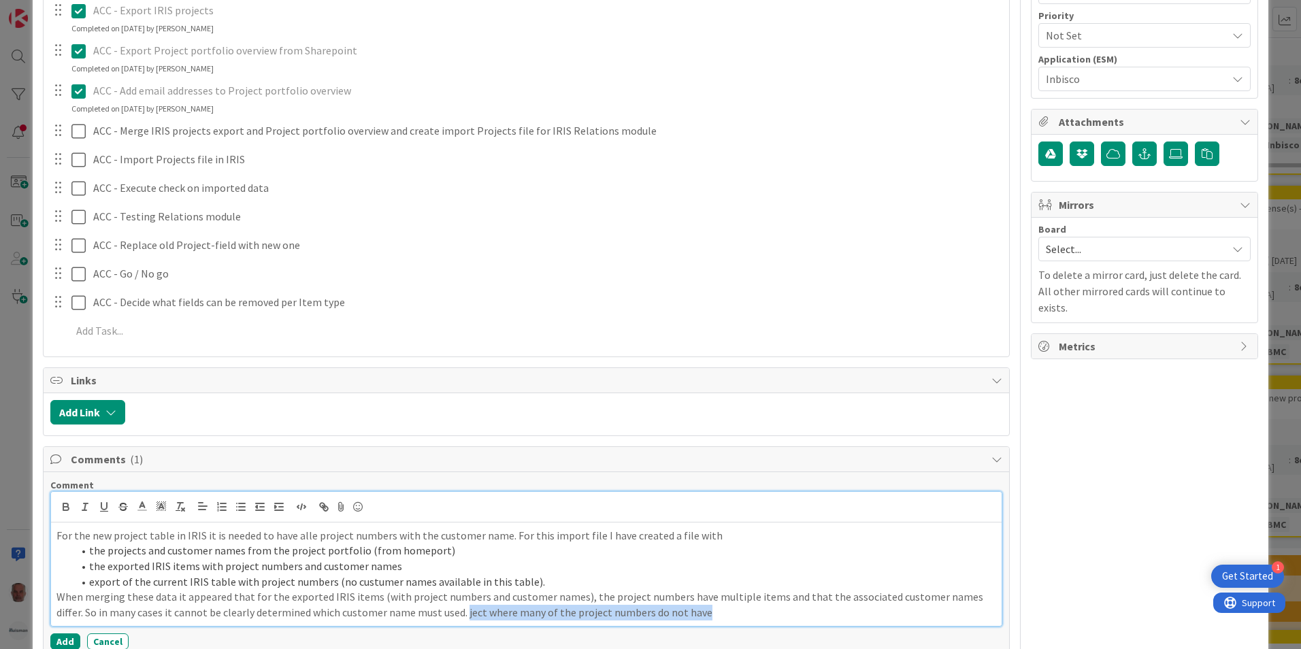
click at [434, 620] on p "When merging these data it appeared that for the exported IRIS items (with proj…" at bounding box center [526, 604] width 940 height 31
click at [454, 615] on p "When merging these data it appeared that for the exported IRIS items (with proj…" at bounding box center [526, 604] width 940 height 31
drag, startPoint x: 437, startPoint y: 614, endPoint x: 466, endPoint y: 617, distance: 29.5
click at [466, 617] on p "When merging these data it appeared that for the exported IRIS items (with proj…" at bounding box center [526, 604] width 940 height 31
click at [776, 614] on p "When merging these data it appeared that for the exported IRIS items (with proj…" at bounding box center [526, 604] width 940 height 31
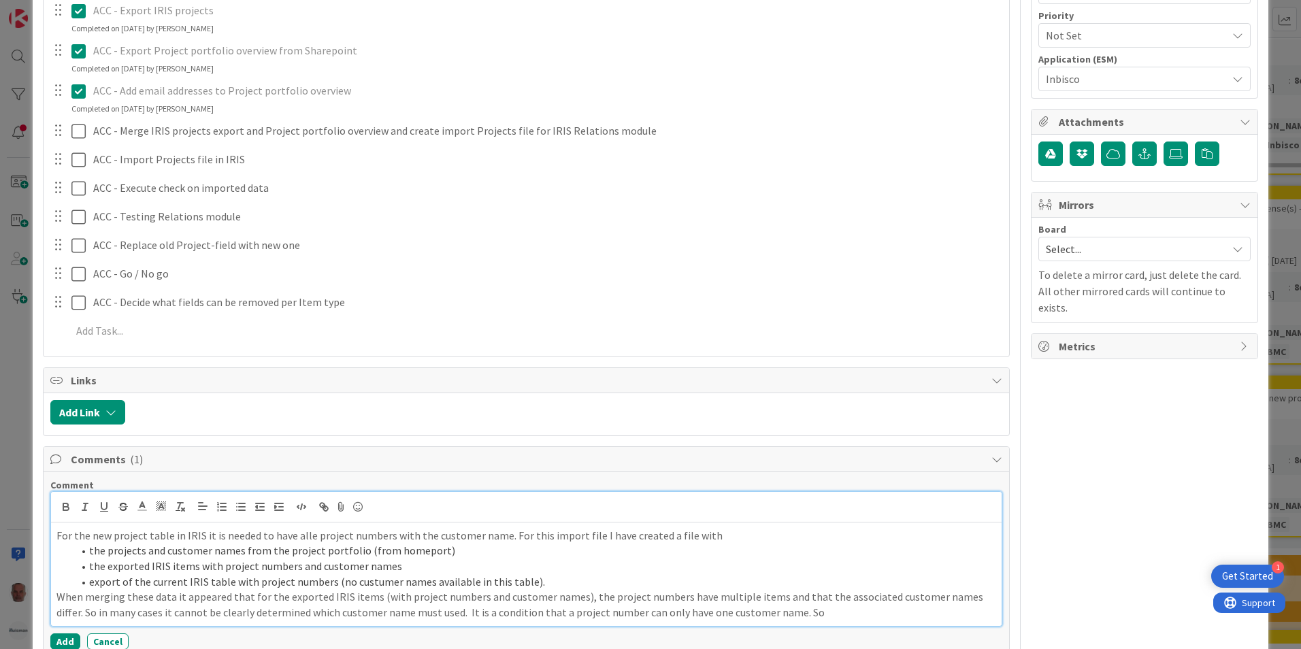
click at [790, 613] on p "When merging these data it appeared that for the exported IRIS items (with proj…" at bounding box center [526, 604] width 940 height 31
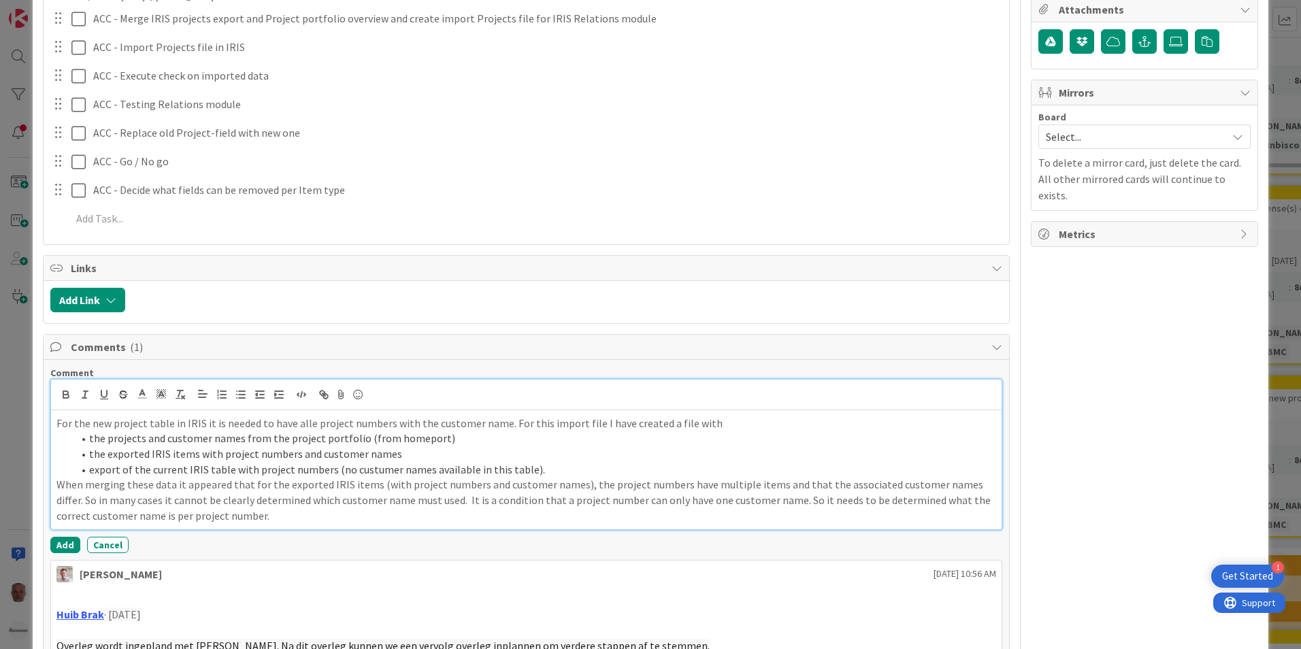
scroll to position [544, 0]
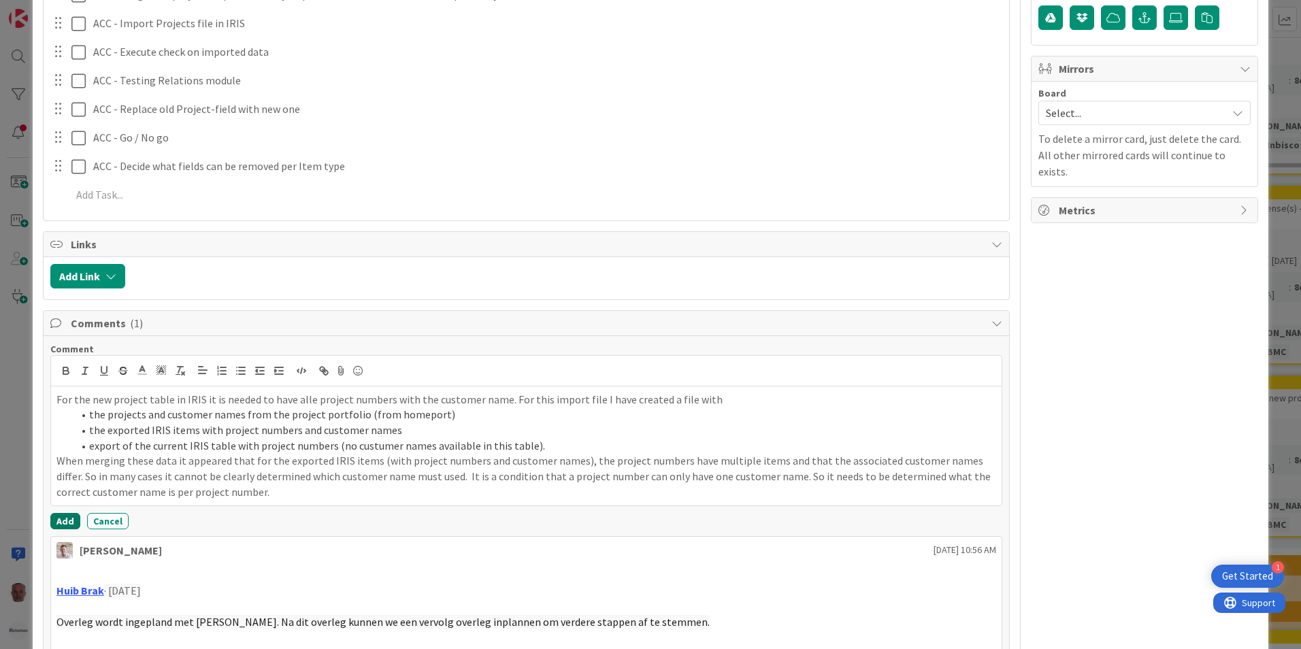
click at [65, 520] on button "Add" at bounding box center [65, 521] width 30 height 16
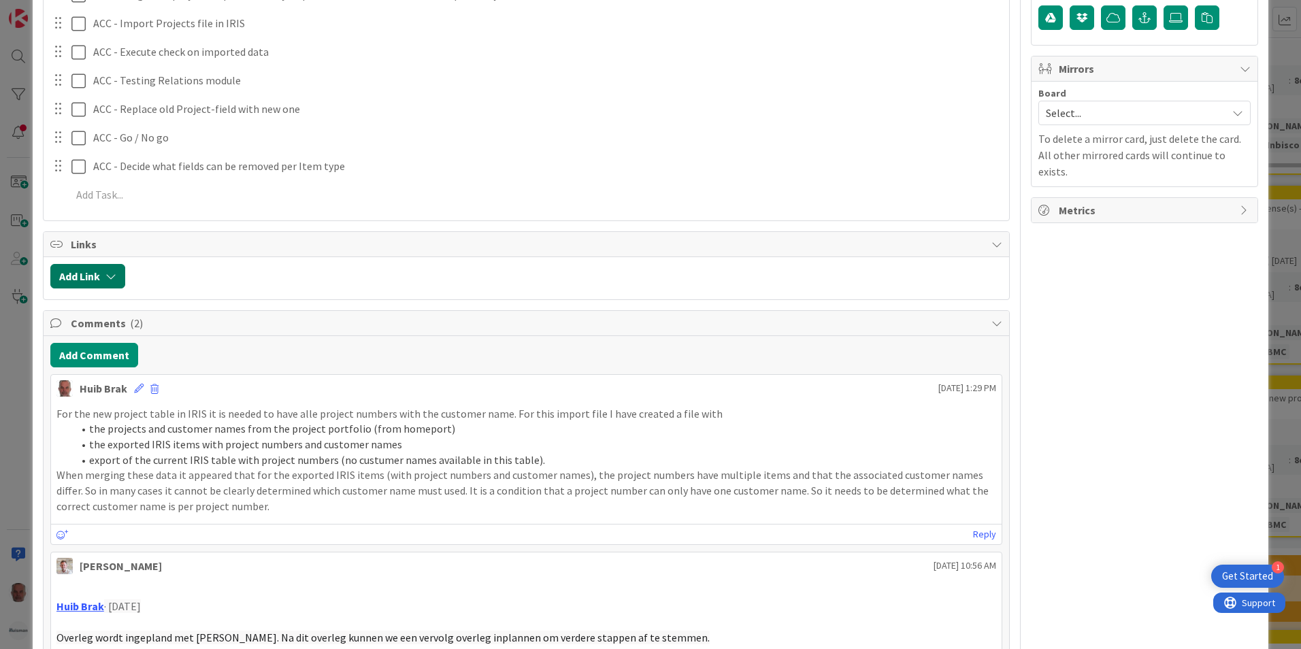
click at [91, 278] on button "Add Link" at bounding box center [87, 276] width 75 height 24
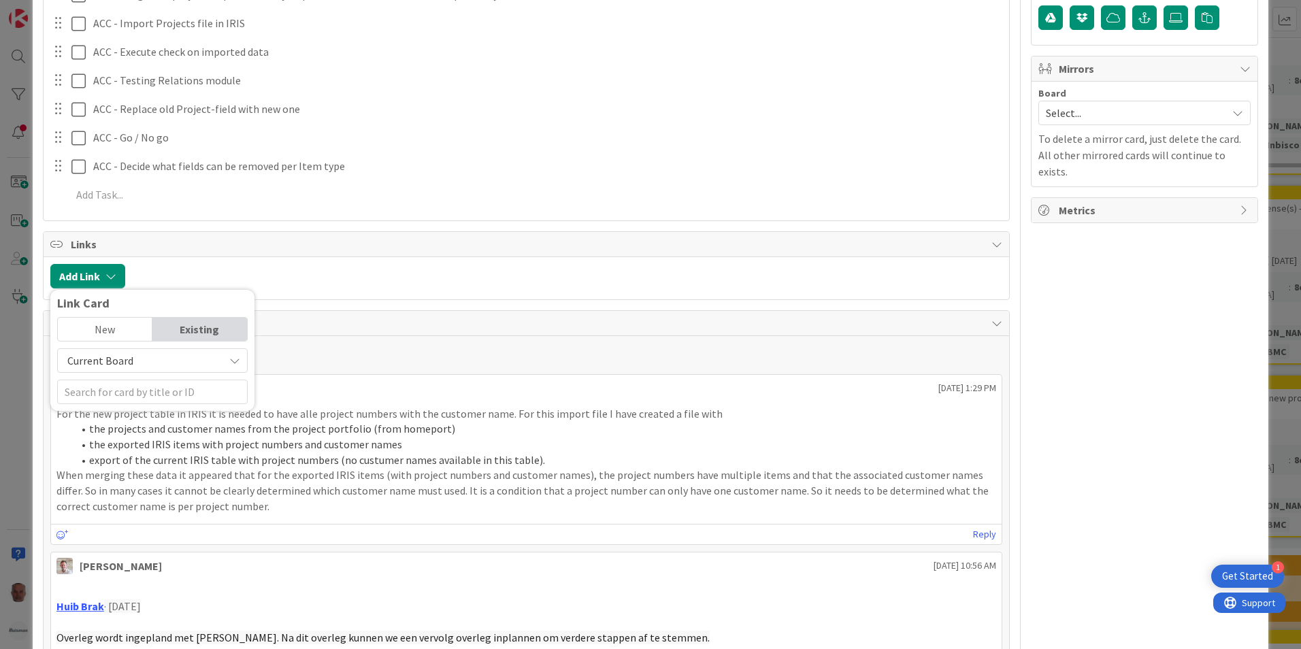
click at [384, 409] on p "For the new project table in IRIS it is needed to have alle project numbers wit…" at bounding box center [526, 414] width 940 height 16
click at [108, 352] on button "Add Comment" at bounding box center [94, 355] width 88 height 24
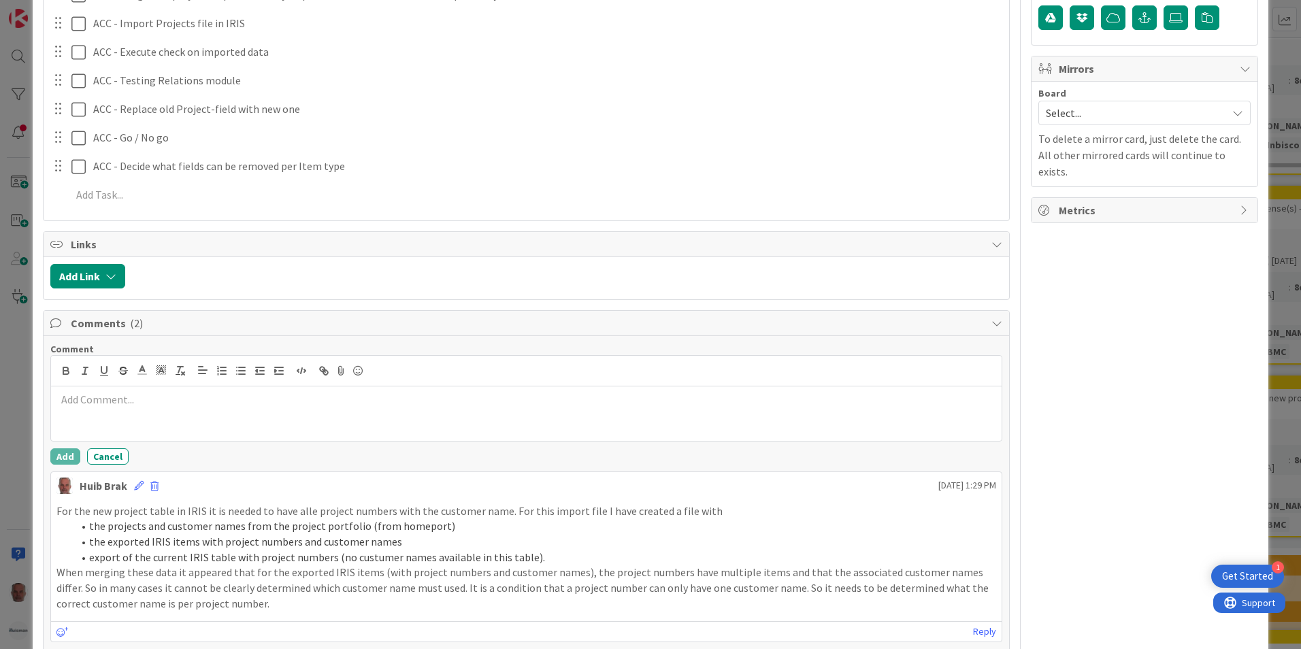
click at [138, 401] on p at bounding box center [526, 400] width 940 height 16
drag, startPoint x: 162, startPoint y: 401, endPoint x: 68, endPoint y: 403, distance: 93.9
click at [68, 403] on p "With [PERSON_NAME]" at bounding box center [526, 400] width 940 height 16
click at [75, 403] on p "With [PERSON_NAME]" at bounding box center [526, 400] width 940 height 16
drag, startPoint x: 75, startPoint y: 403, endPoint x: 50, endPoint y: 403, distance: 25.2
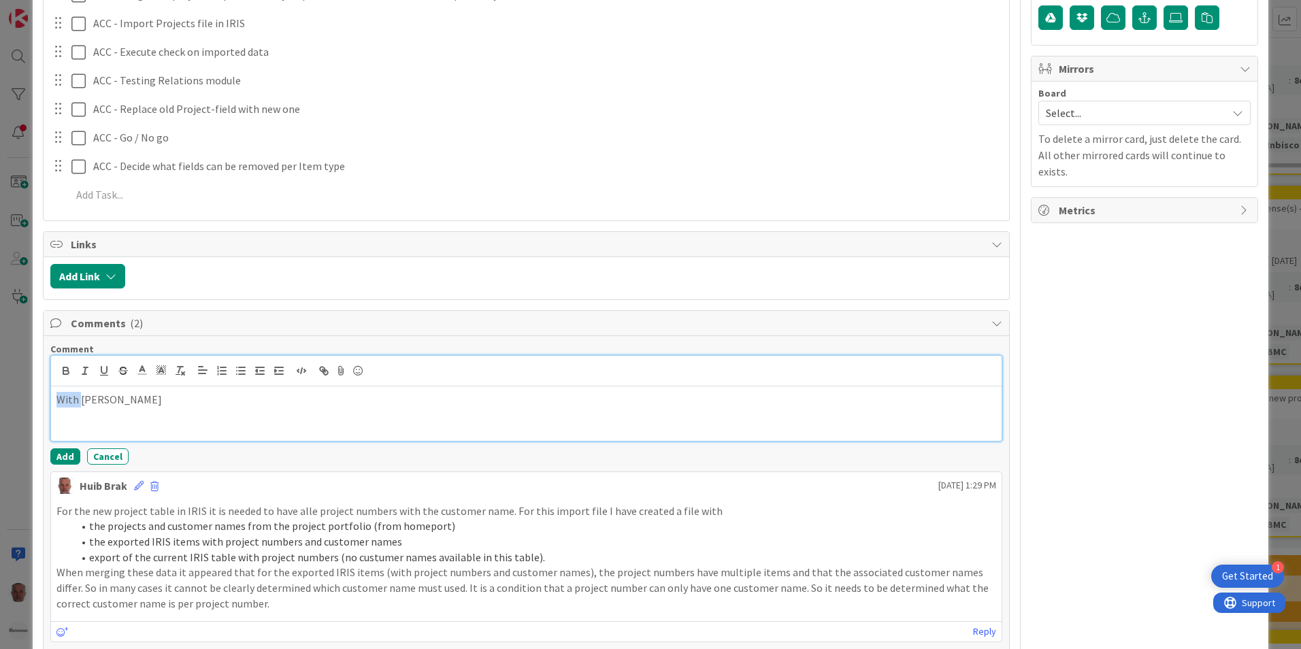
click at [52, 403] on div "With [PERSON_NAME]" at bounding box center [526, 414] width 951 height 54
click at [252, 399] on p "Went through the list with [PERSON_NAME]" at bounding box center [526, 400] width 940 height 16
click at [272, 403] on p "Went through the list with [PERSON_NAME]. He" at bounding box center [526, 400] width 940 height 16
click at [428, 397] on p "Went through the list with [PERSON_NAME]. He refers me to Ton Commissaris." at bounding box center [526, 400] width 940 height 16
drag, startPoint x: 203, startPoint y: 417, endPoint x: 242, endPoint y: 423, distance: 38.6
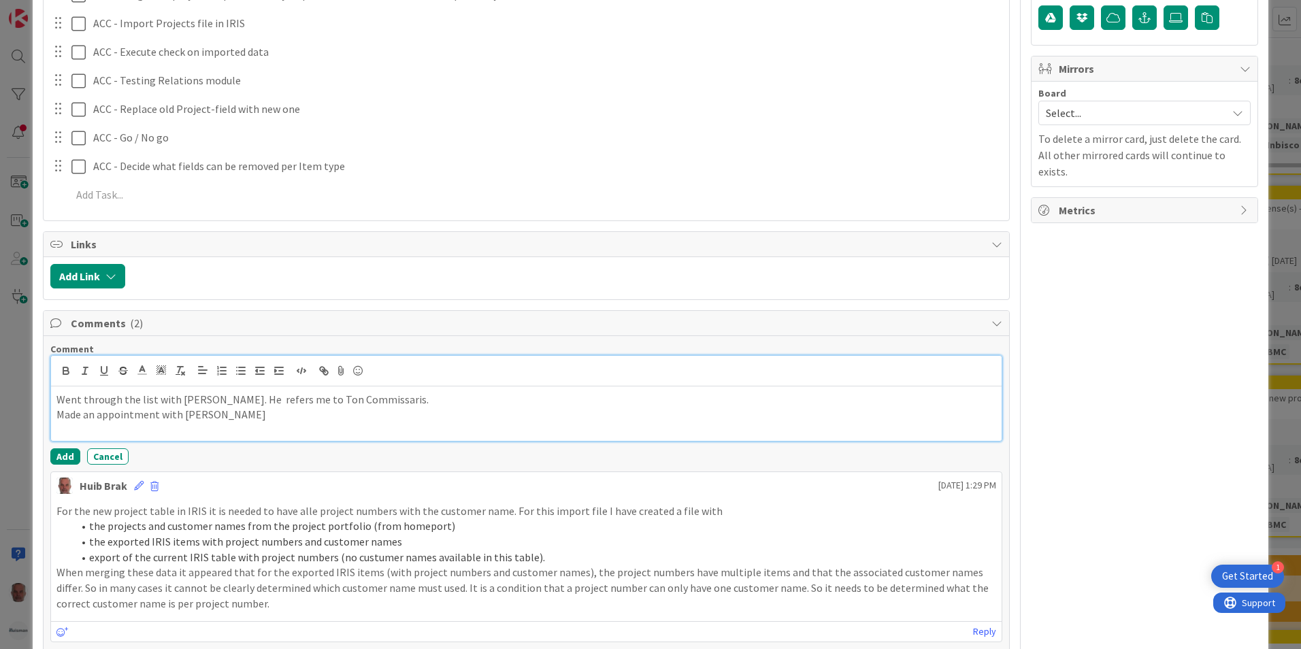
click at [204, 417] on p "Made an appointment with [PERSON_NAME]" at bounding box center [526, 415] width 940 height 16
click at [197, 417] on p "Made an appointment with [PERSON_NAME]. He" at bounding box center [526, 415] width 940 height 16
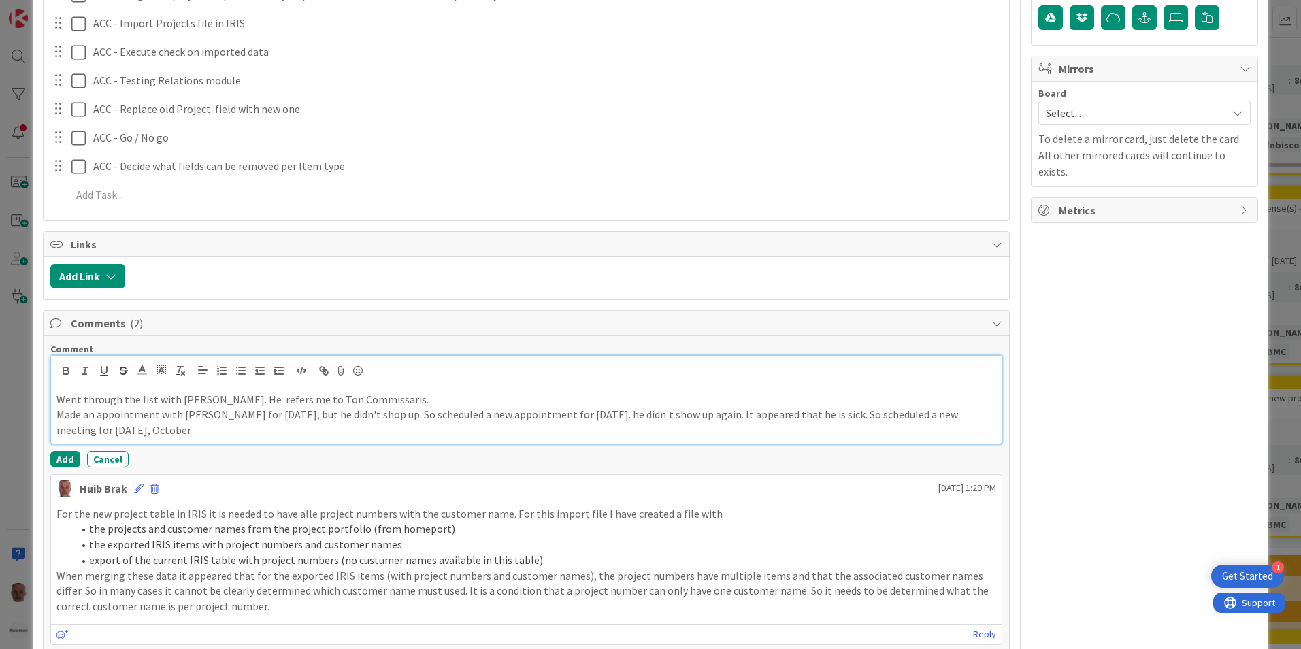
click at [210, 431] on p "Made an appointment with [PERSON_NAME] for [DATE], but he didn't shop up. So sc…" at bounding box center [526, 422] width 940 height 31
click at [61, 459] on button "Add" at bounding box center [65, 459] width 30 height 16
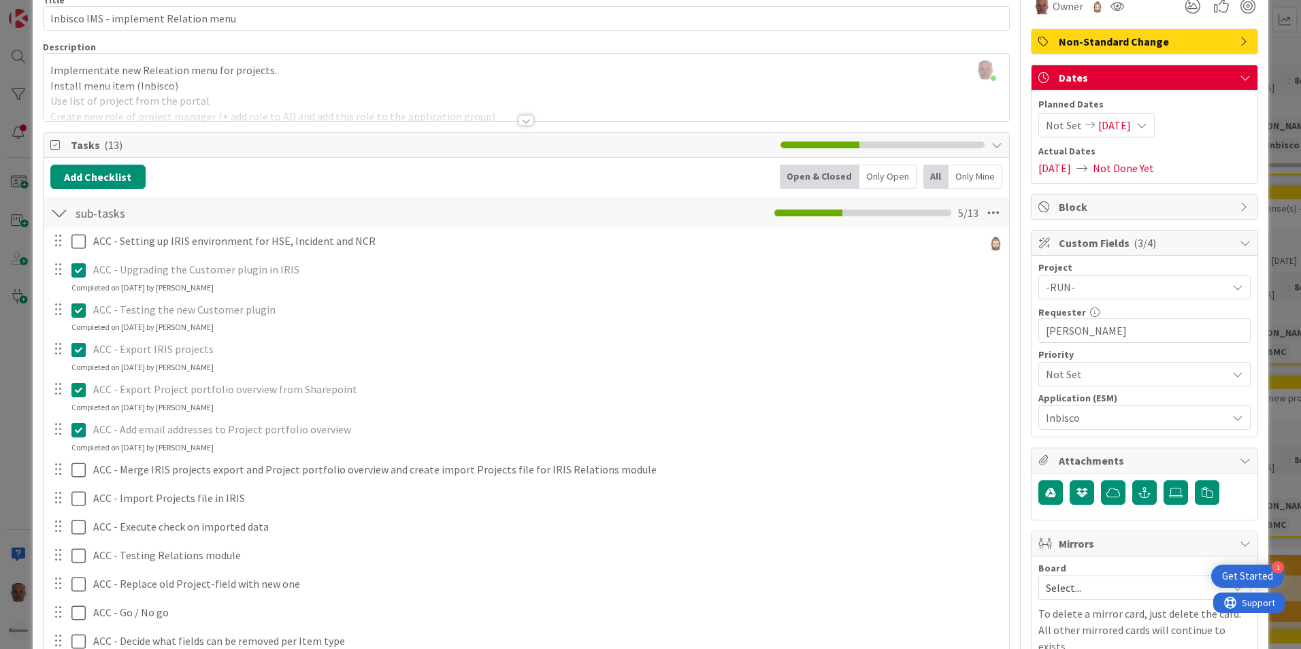
scroll to position [0, 0]
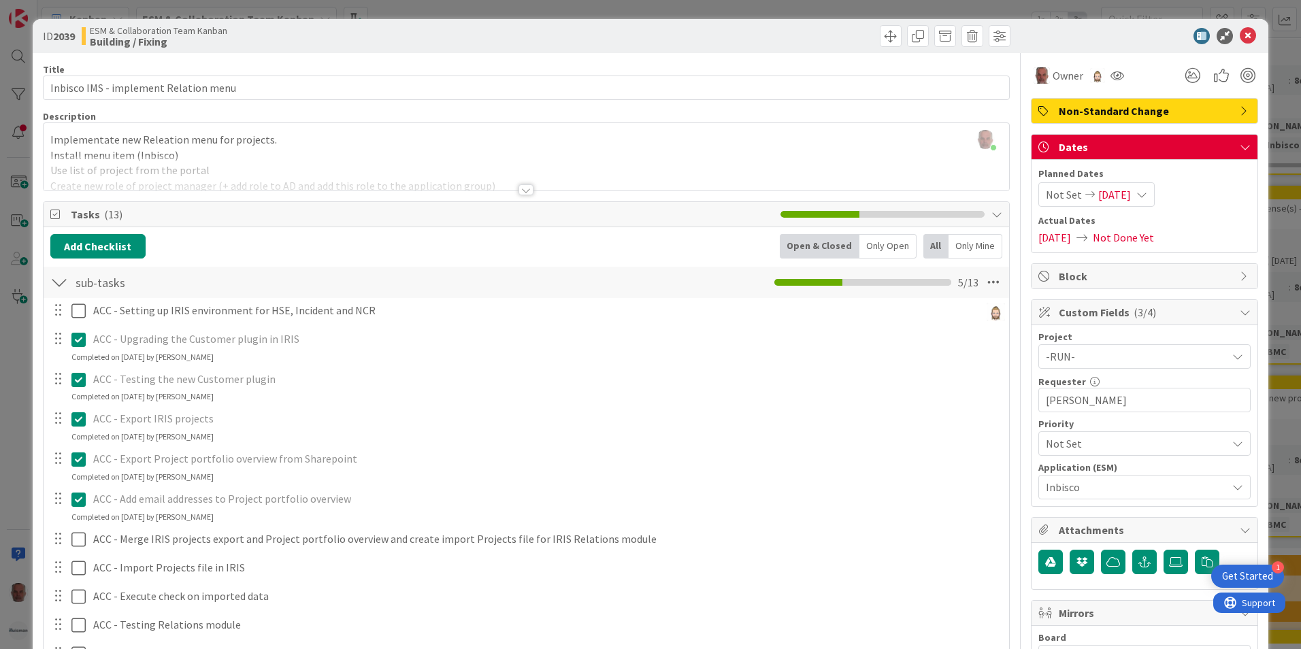
click at [16, 406] on div "ID 2039 ESM & Collaboration Team Kanban Building / Fixing Title 37 / 128 Inbisc…" at bounding box center [650, 324] width 1301 height 649
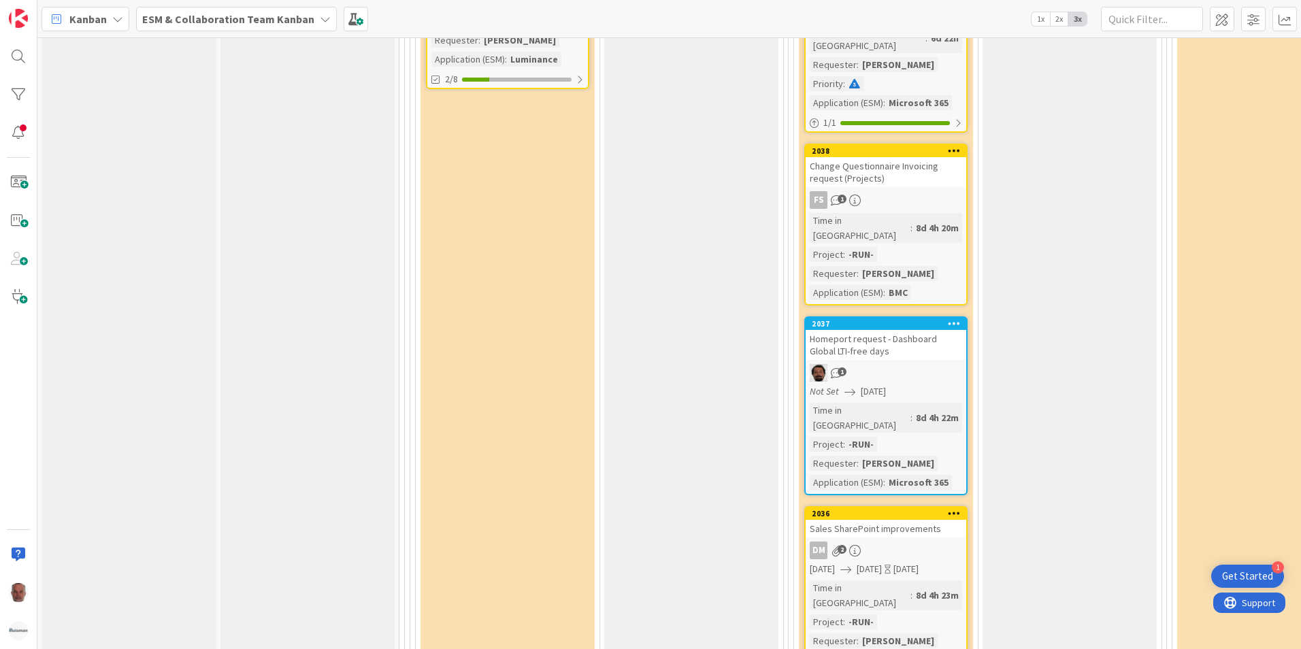
scroll to position [3200, 0]
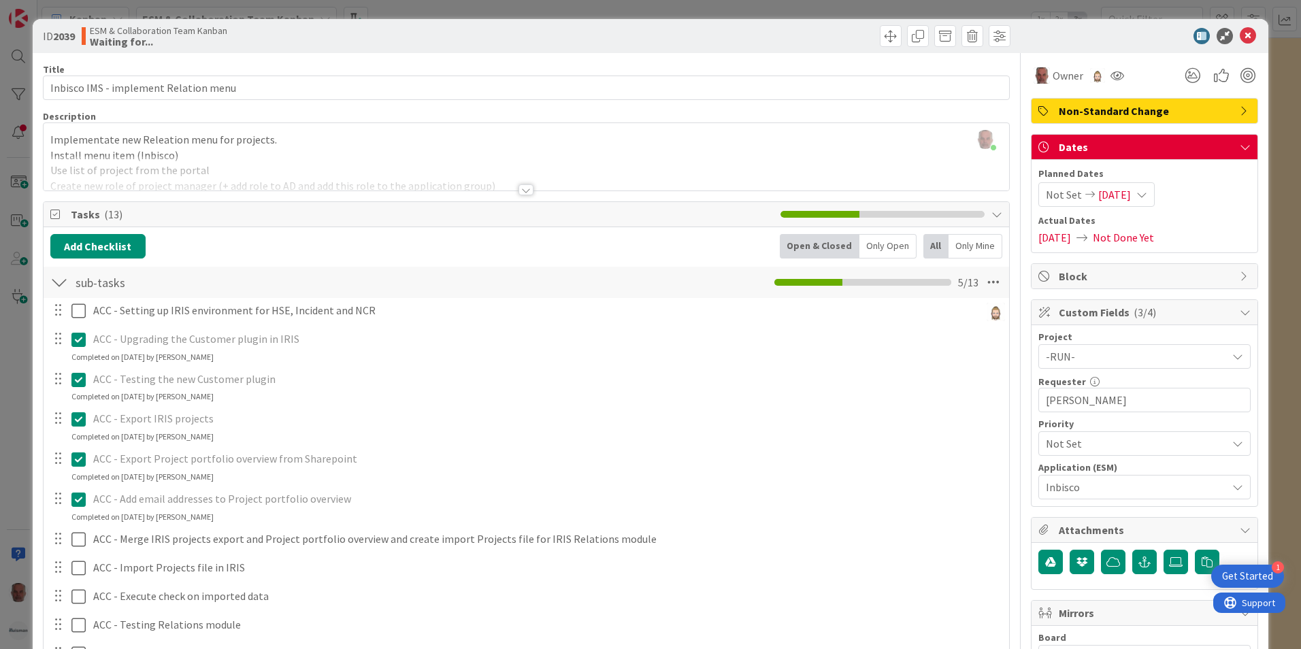
click at [1107, 198] on span "[DATE]" at bounding box center [1114, 194] width 33 height 16
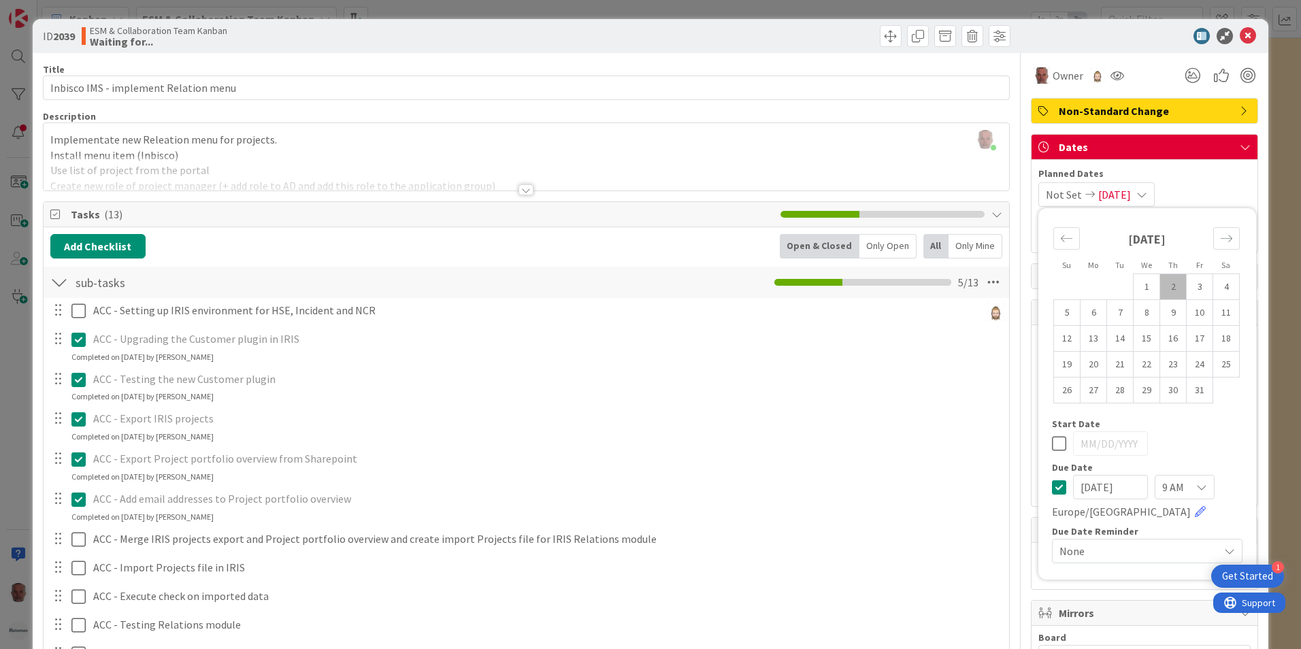
click at [1053, 485] on icon at bounding box center [1059, 487] width 14 height 16
click at [1086, 312] on td "6" at bounding box center [1094, 313] width 27 height 26
type input "[DATE]"
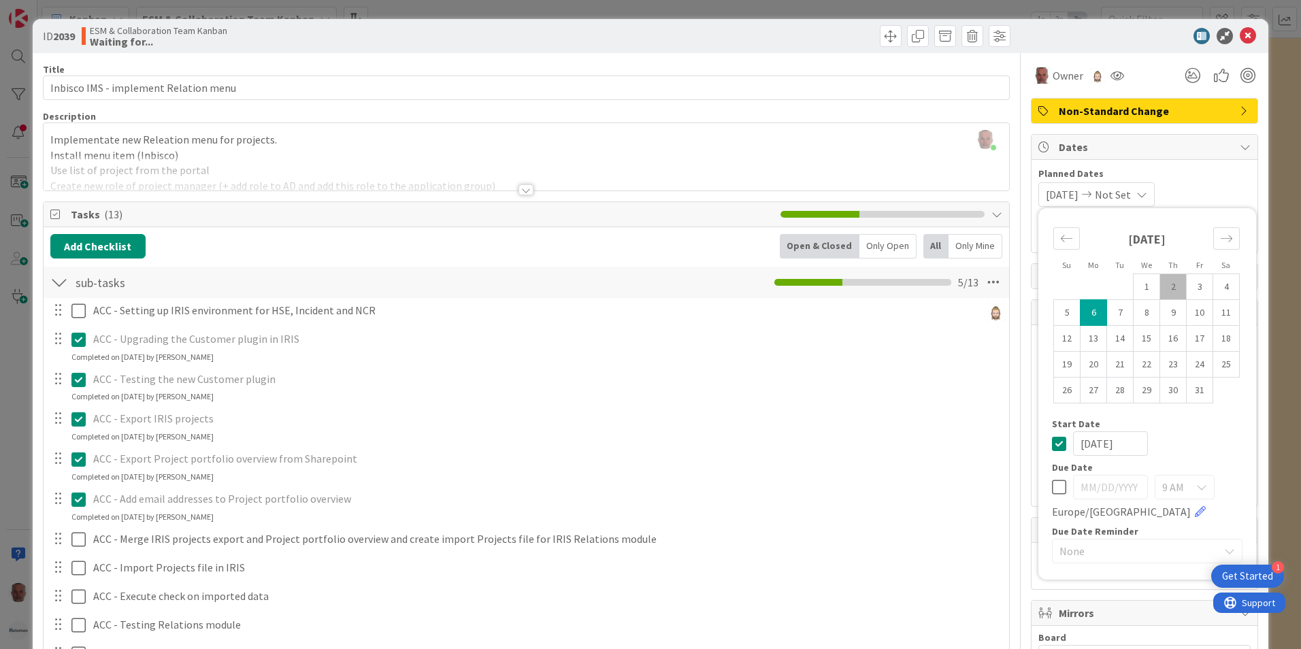
click at [1052, 447] on icon at bounding box center [1059, 443] width 14 height 16
click at [1052, 489] on icon at bounding box center [1059, 487] width 14 height 16
click at [1087, 314] on td "6" at bounding box center [1094, 313] width 27 height 26
type input "[DATE]"
click at [20, 495] on div "ID 2039 ESM & Collaboration Team Kanban Waiting for... Title 37 / 128 Inbisco I…" at bounding box center [650, 324] width 1301 height 649
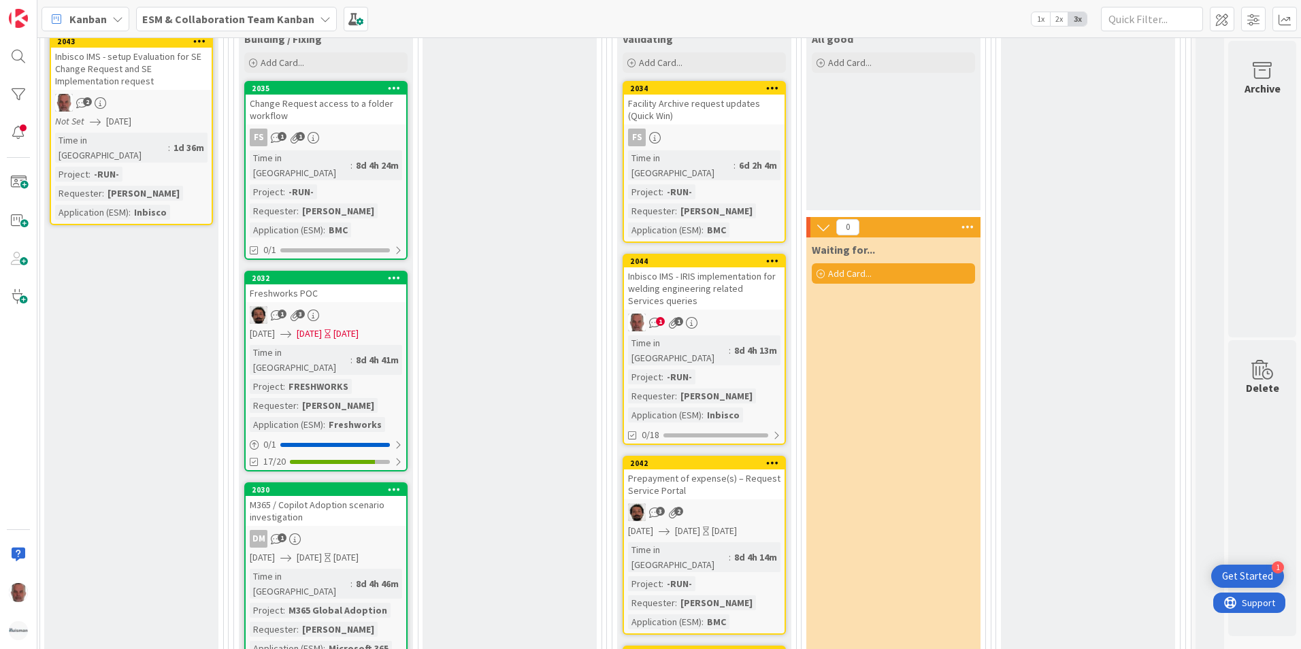
scroll to position [1634, 570]
